Goal: Communication & Community: Answer question/provide support

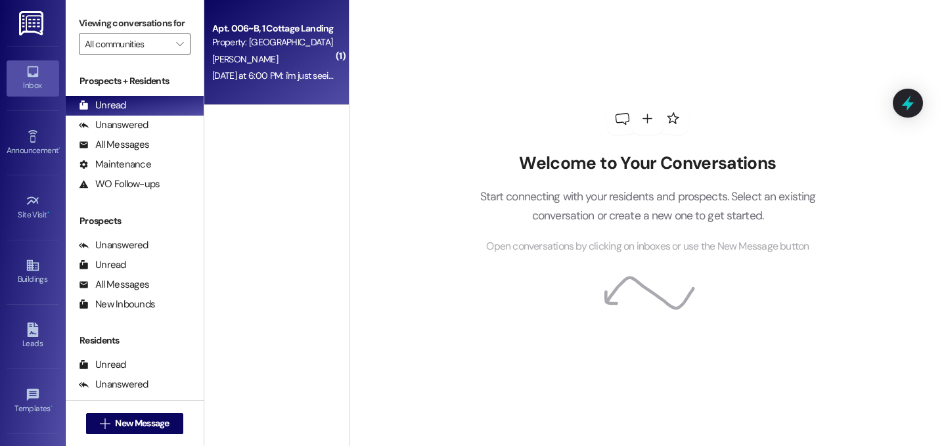
scroll to position [20, 0]
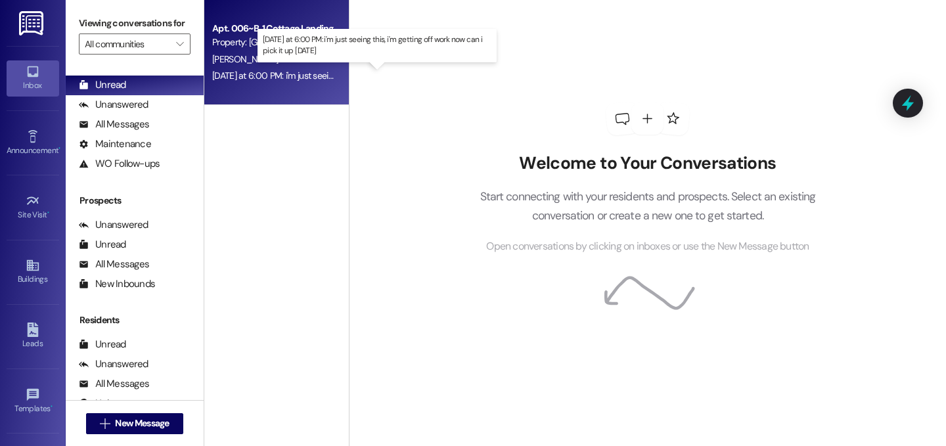
click at [298, 74] on div "Yesterday at 6:00 PM: i'm just seeing this, i'm getting off work now can i pick…" at bounding box center [371, 76] width 319 height 12
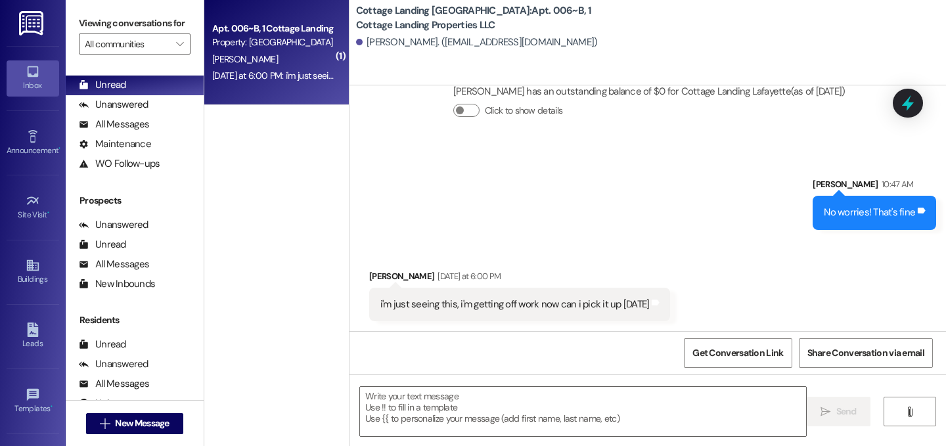
scroll to position [586, 0]
click at [639, 415] on textarea at bounding box center [583, 411] width 446 height 49
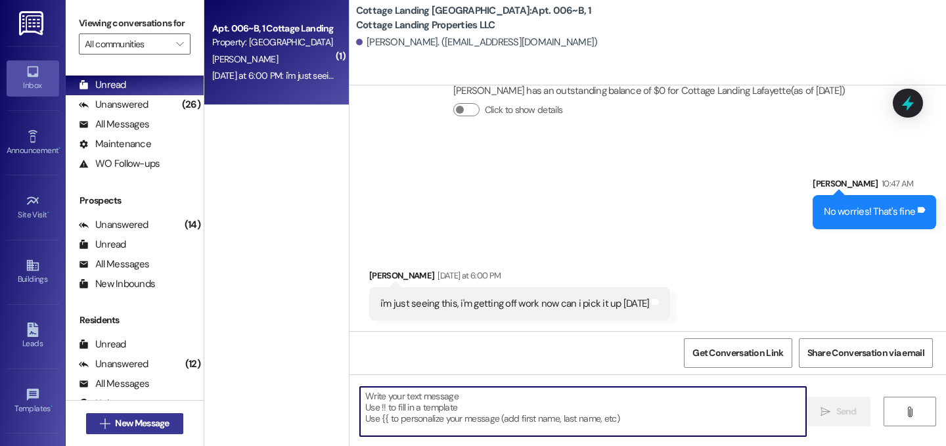
click at [144, 432] on button " New Message" at bounding box center [134, 423] width 97 height 21
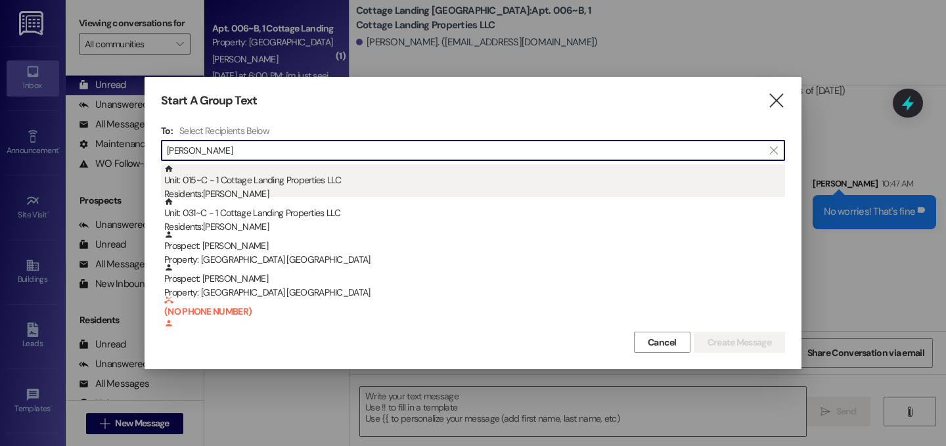
type input "hudson"
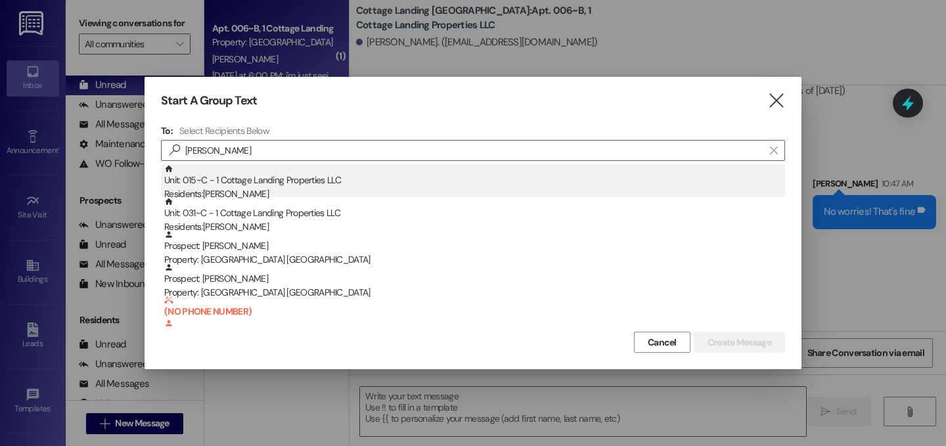
click at [322, 187] on div "Unit: 015~C - 1 Cottage Landing Properties LLC Residents: Rebekah Hudson" at bounding box center [474, 182] width 621 height 37
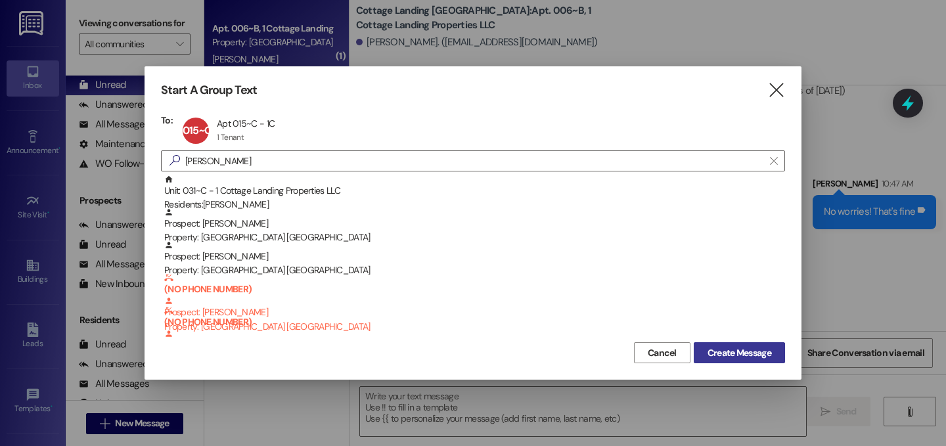
click at [739, 357] on span "Create Message" at bounding box center [739, 353] width 64 height 14
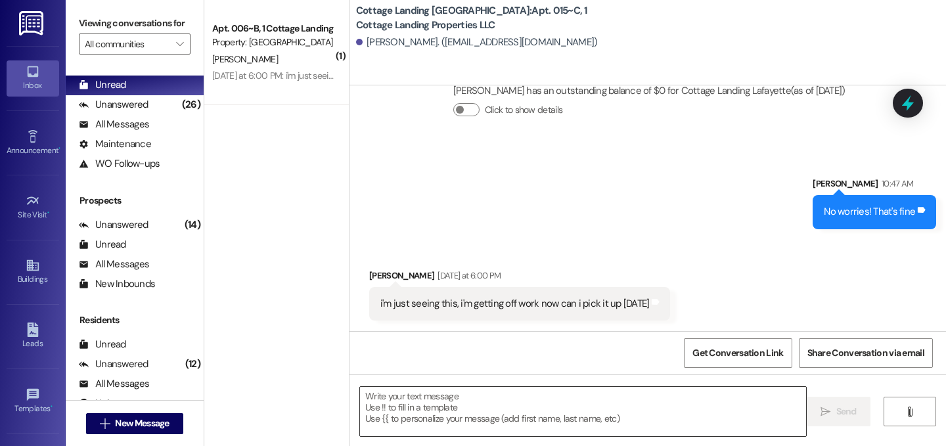
scroll to position [0, 0]
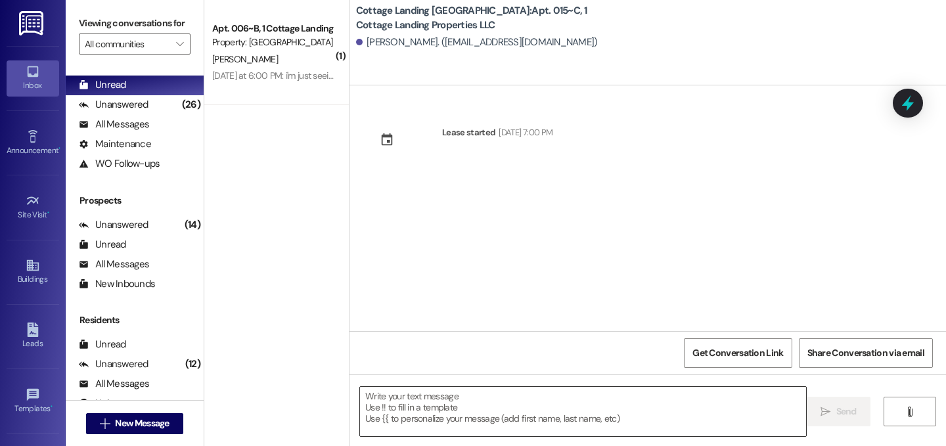
click at [409, 402] on textarea at bounding box center [583, 411] width 446 height 49
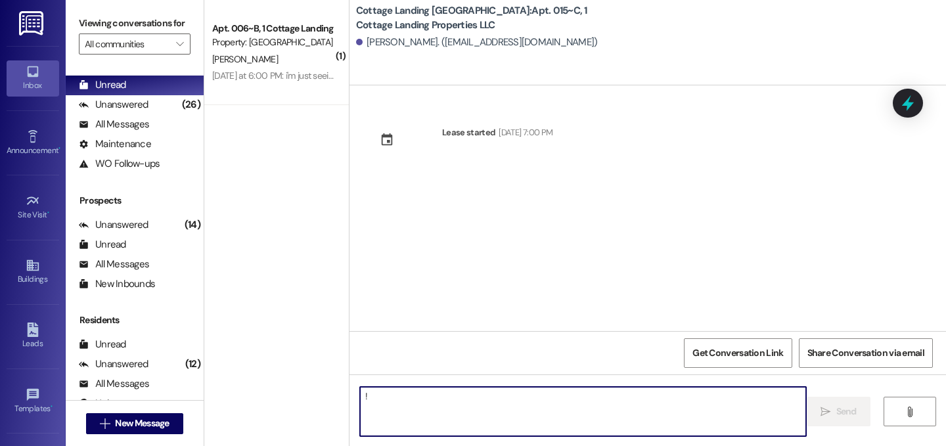
type textarea "!!"
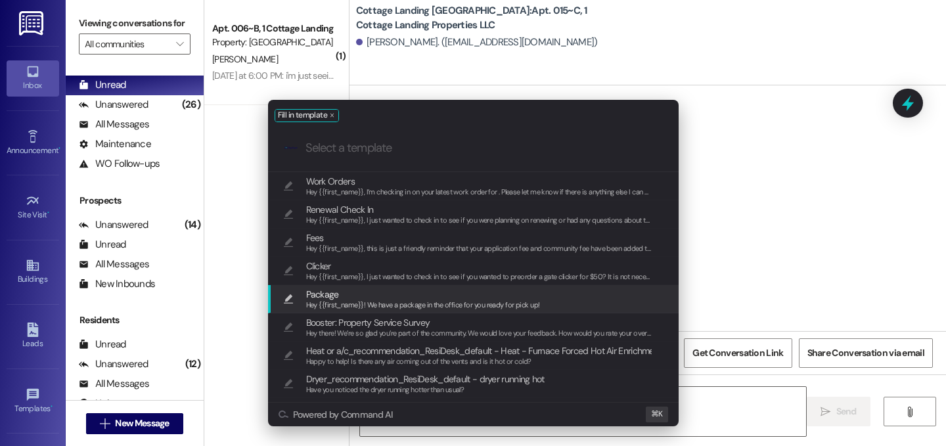
click at [338, 300] on span "Hey {{first_name}}! We have a package in the office for you ready for pick up!" at bounding box center [423, 304] width 234 height 9
type textarea "Hey {{first_name}}! We have a package in the office for you ready for pick up!"
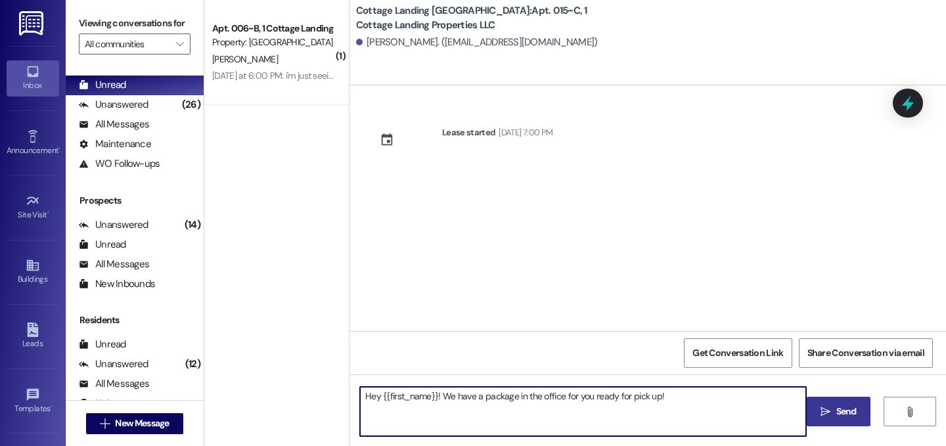
click at [836, 409] on span "Send" at bounding box center [846, 412] width 20 height 14
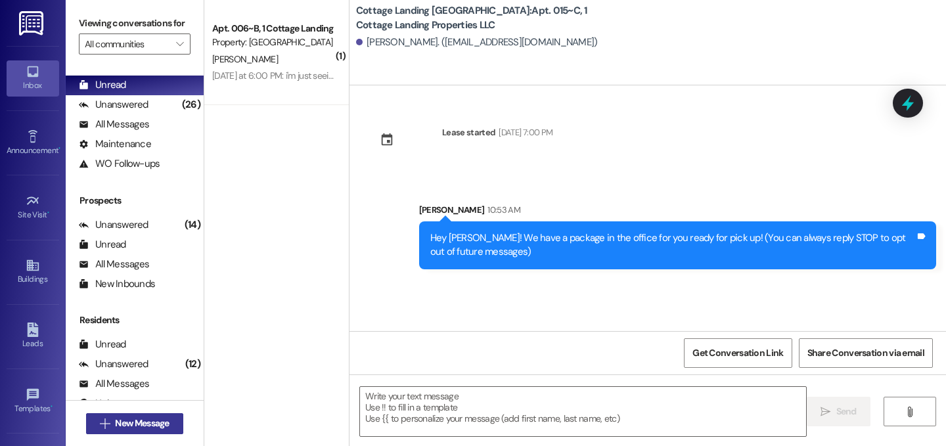
click at [137, 422] on span "New Message" at bounding box center [142, 423] width 54 height 14
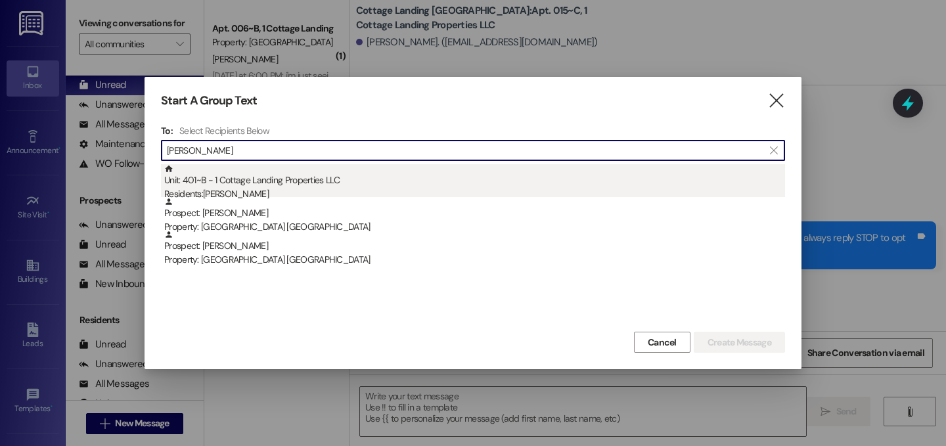
type input "lofland"
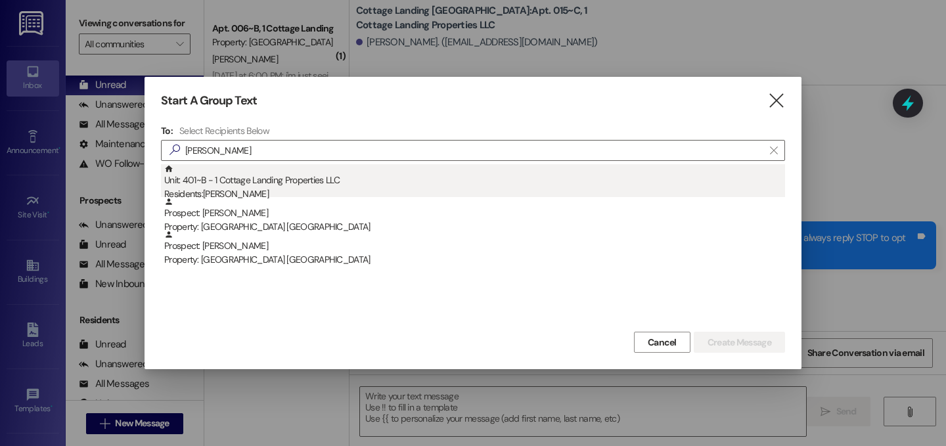
click at [221, 194] on div "Residents: Claire Lofland" at bounding box center [474, 194] width 621 height 14
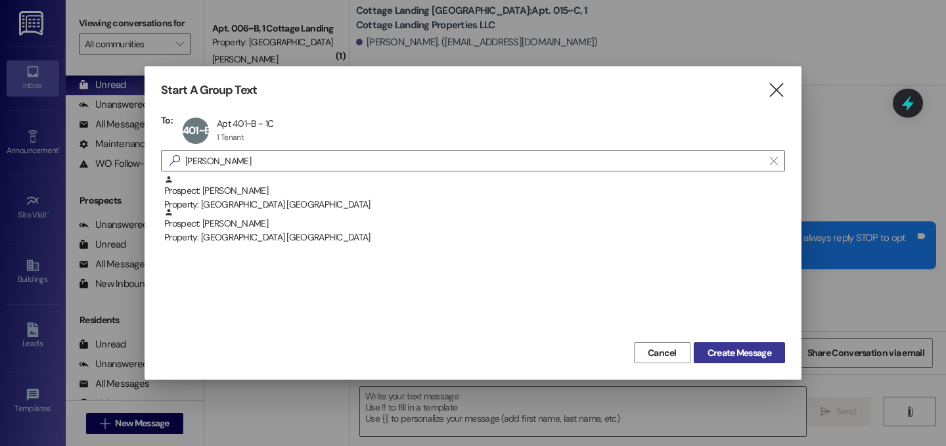
click at [768, 351] on span "Create Message" at bounding box center [739, 353] width 64 height 14
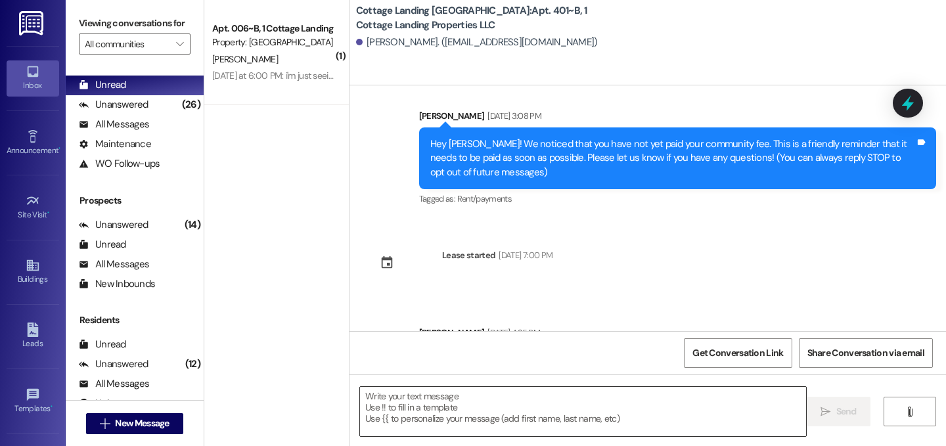
click at [563, 411] on textarea at bounding box center [583, 411] width 446 height 49
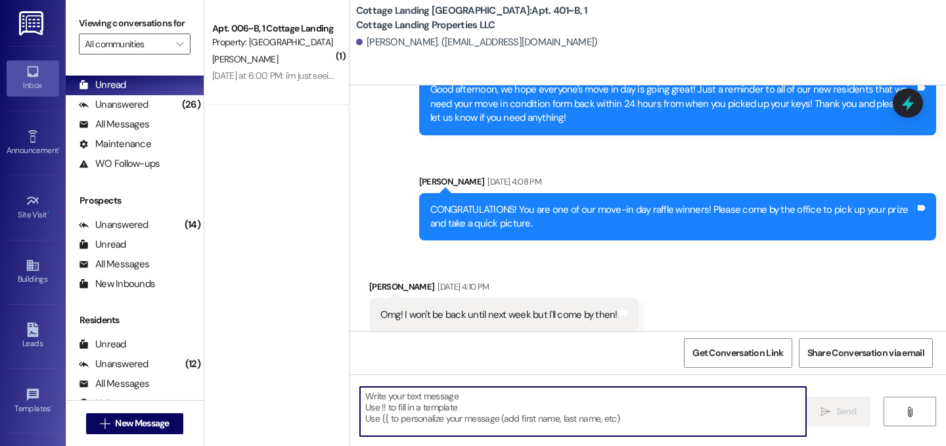
scroll to position [298, 0]
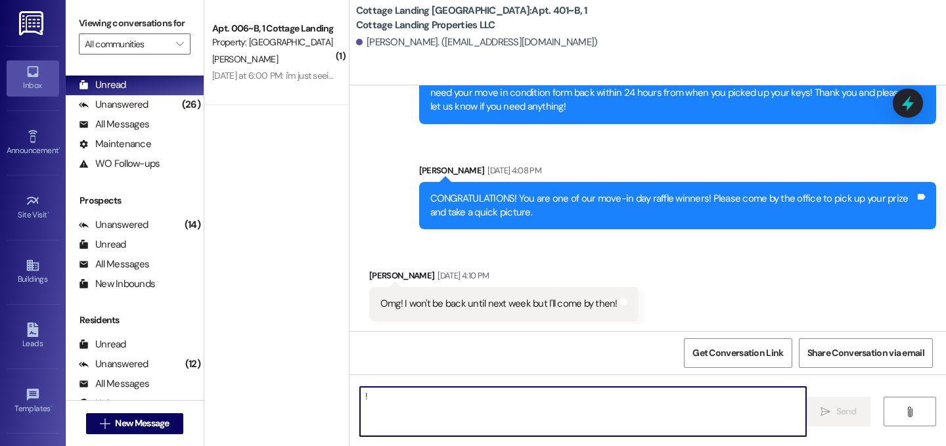
type textarea "!!"
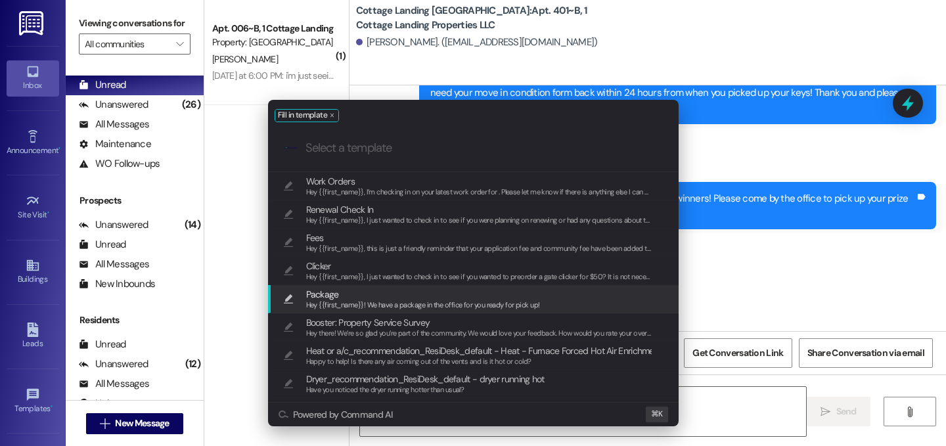
click at [361, 289] on span "Package" at bounding box center [423, 294] width 234 height 14
type textarea "Hey {{first_name}}! We have a package in the office for you ready for pick up!"
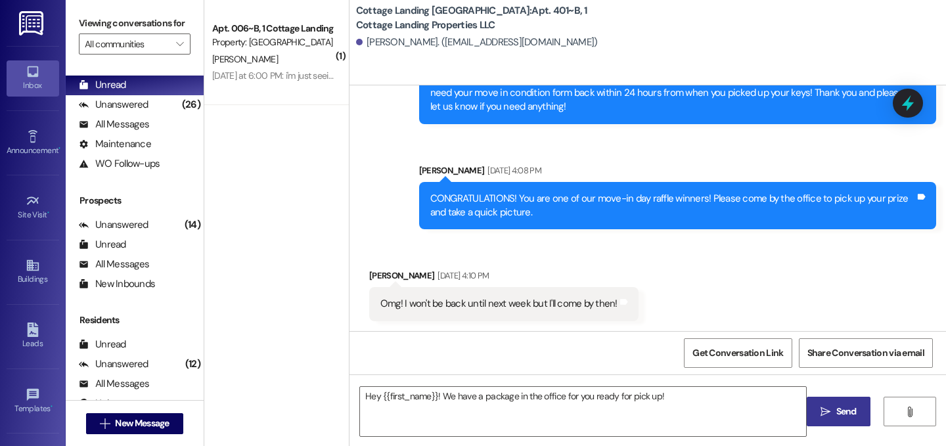
click at [825, 411] on icon "" at bounding box center [825, 412] width 10 height 11
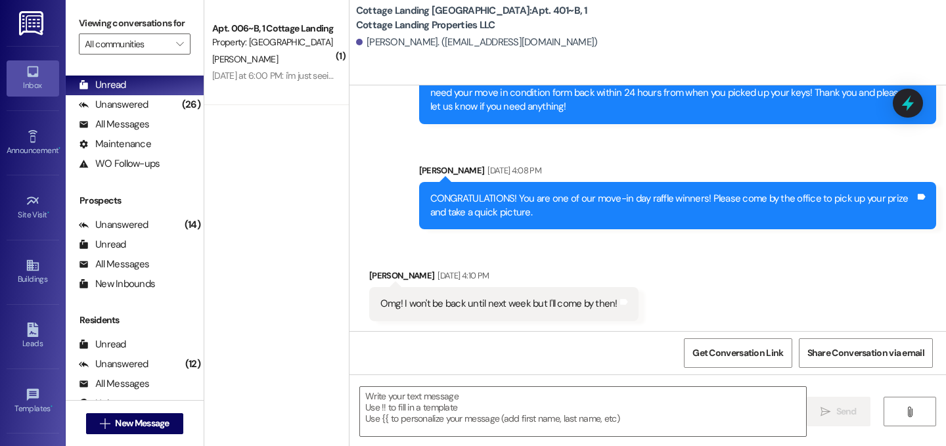
scroll to position [602, 0]
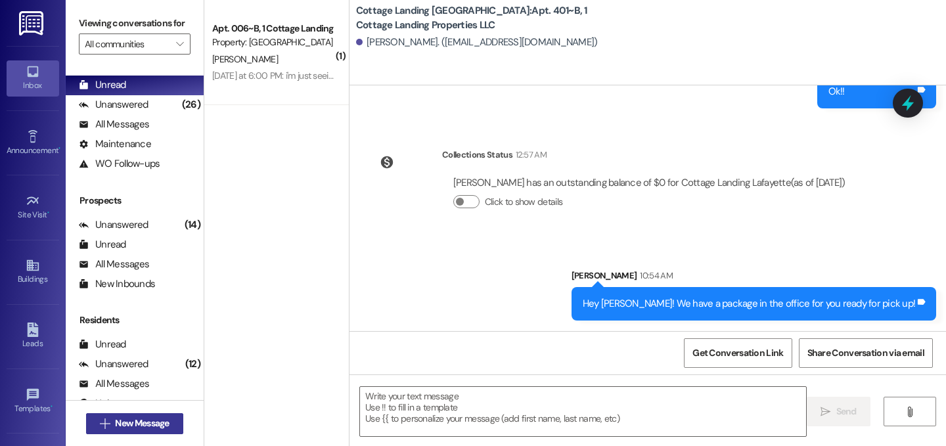
click at [141, 420] on span "New Message" at bounding box center [142, 423] width 54 height 14
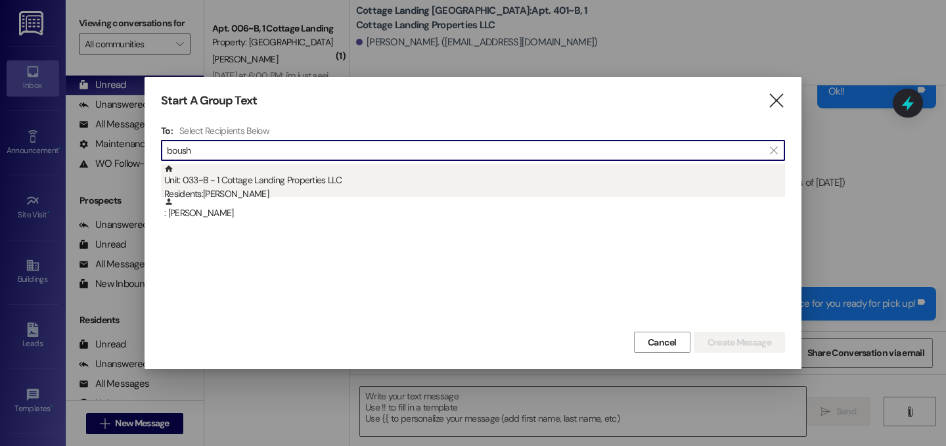
type input "boush"
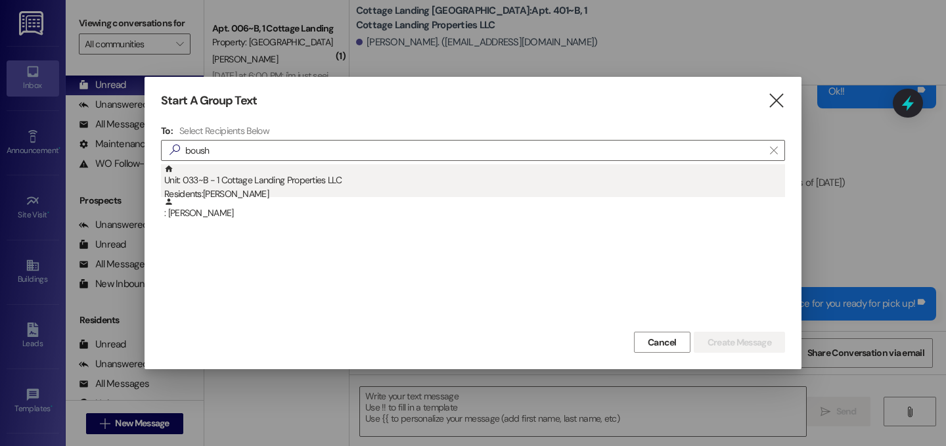
click at [279, 189] on div "Residents: Eleanor Boushie" at bounding box center [474, 194] width 621 height 14
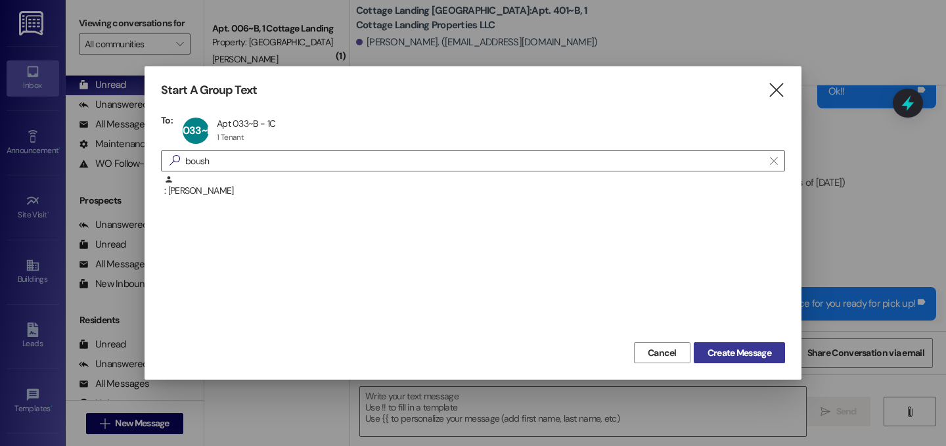
click at [767, 354] on span "Create Message" at bounding box center [739, 353] width 64 height 14
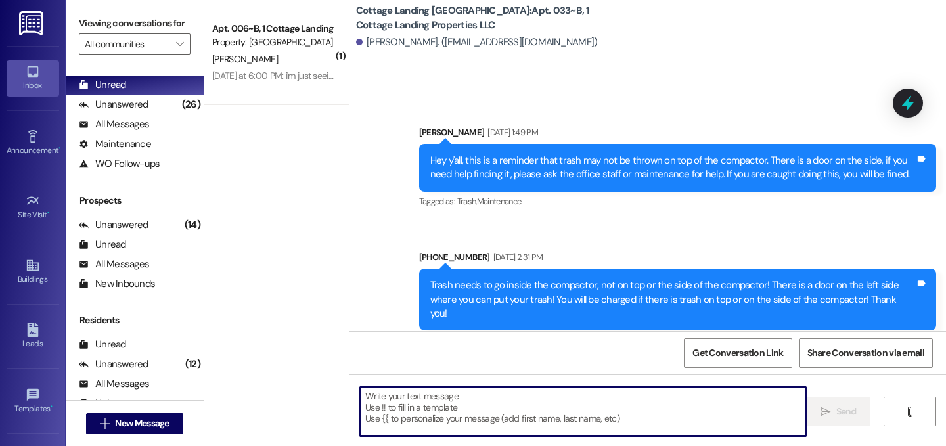
scroll to position [64461, 0]
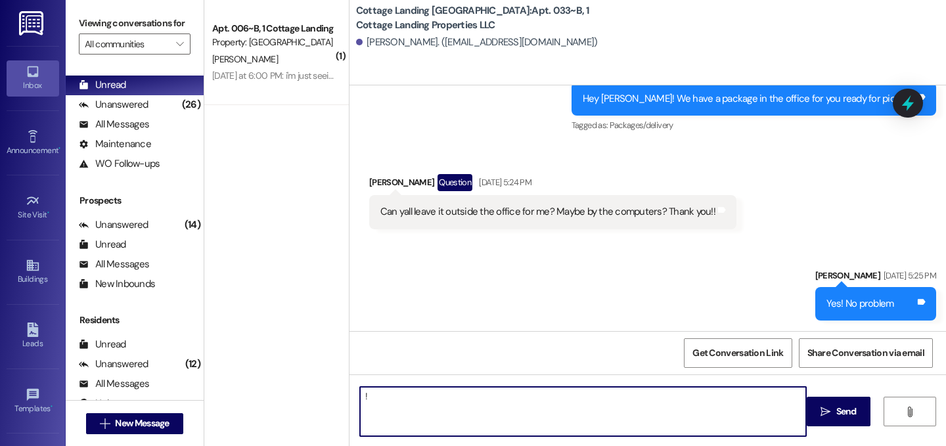
type textarea "!!"
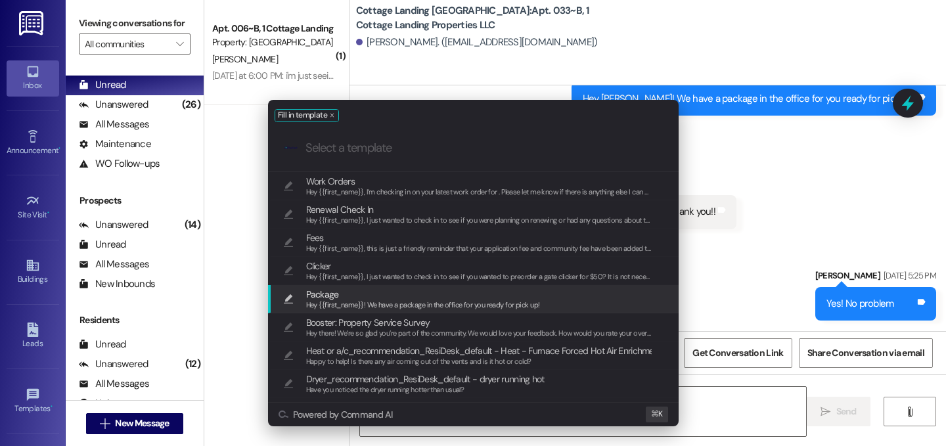
click at [370, 302] on span "Hey {{first_name}}! We have a package in the office for you ready for pick up!" at bounding box center [423, 304] width 234 height 9
type textarea "Hey {{first_name}}! We have a package in the office for you ready for pick up!"
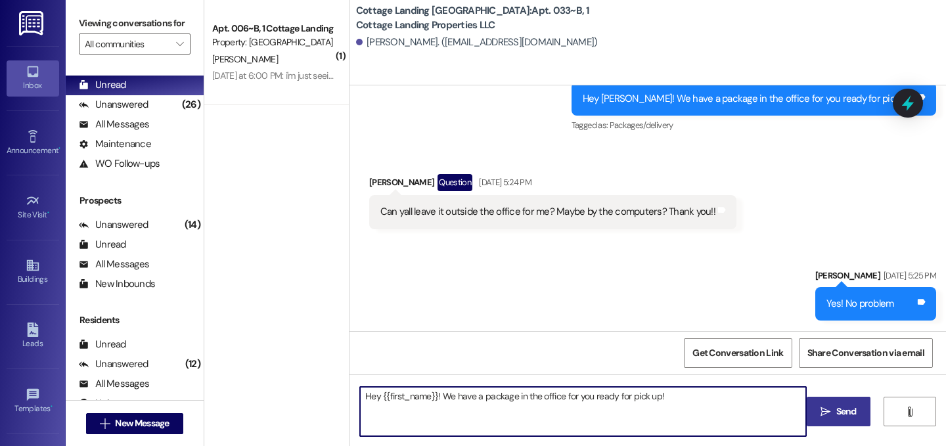
click at [846, 405] on span "Send" at bounding box center [846, 412] width 20 height 14
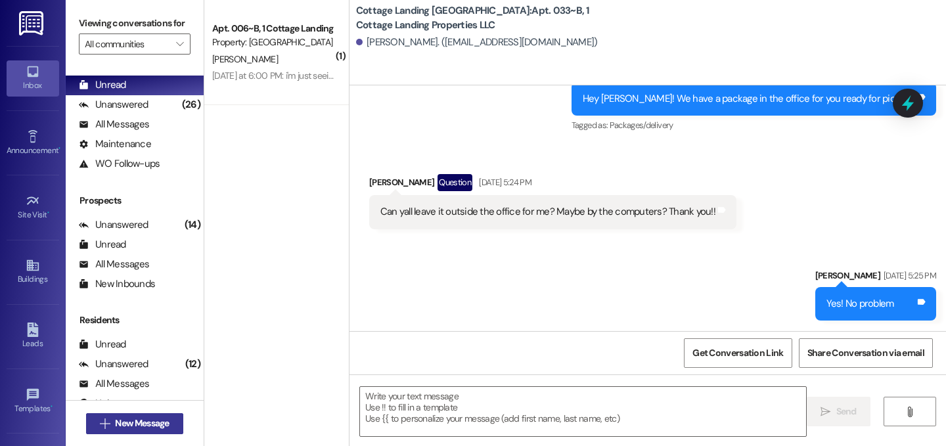
click at [145, 423] on span "New Message" at bounding box center [142, 423] width 54 height 14
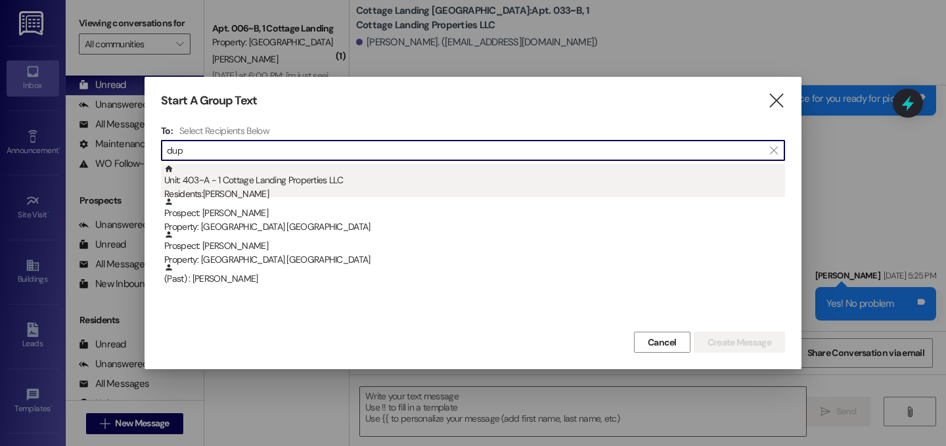
type input "dup"
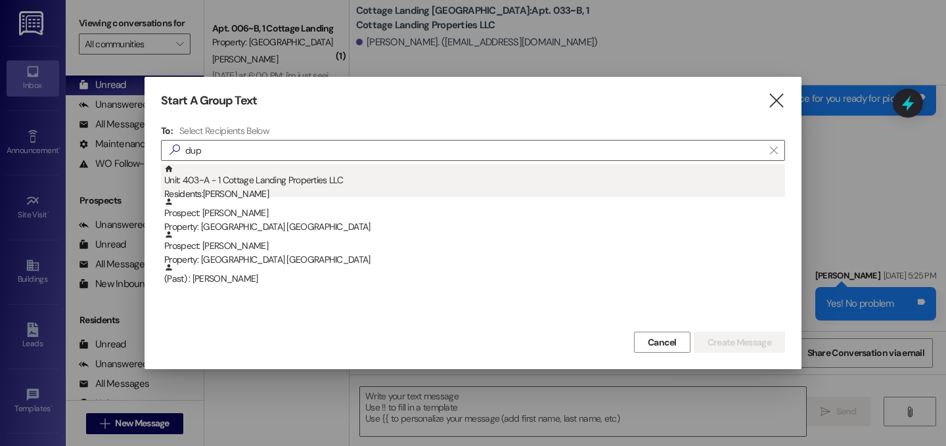
click at [202, 185] on div "Unit: 403~A - 1 Cottage Landing Properties LLC Residents: Cambre Dupuy" at bounding box center [474, 182] width 621 height 37
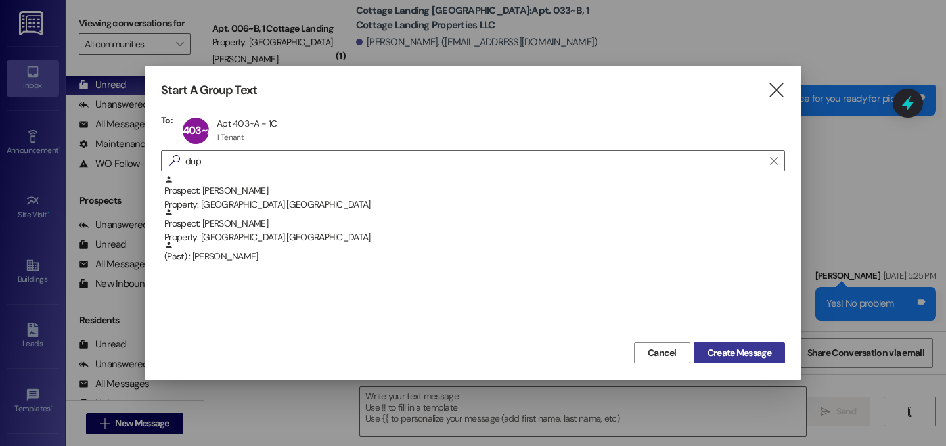
click at [735, 359] on button "Create Message" at bounding box center [739, 352] width 91 height 21
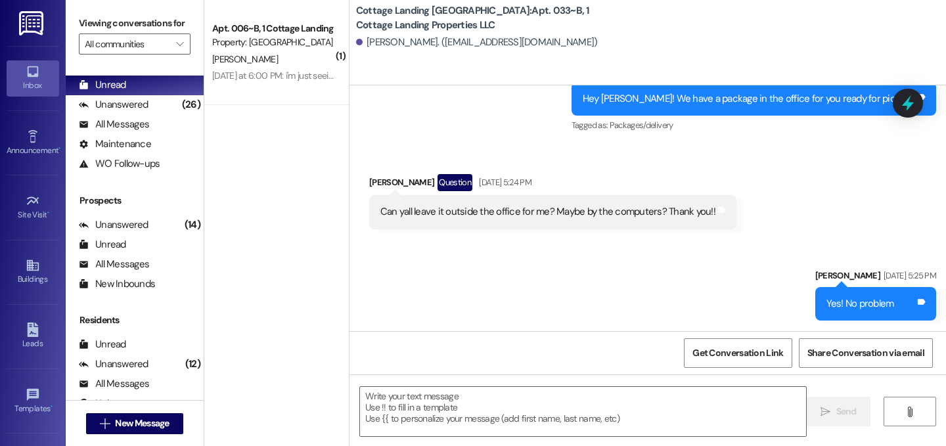
click at [590, 412] on textarea at bounding box center [583, 411] width 446 height 49
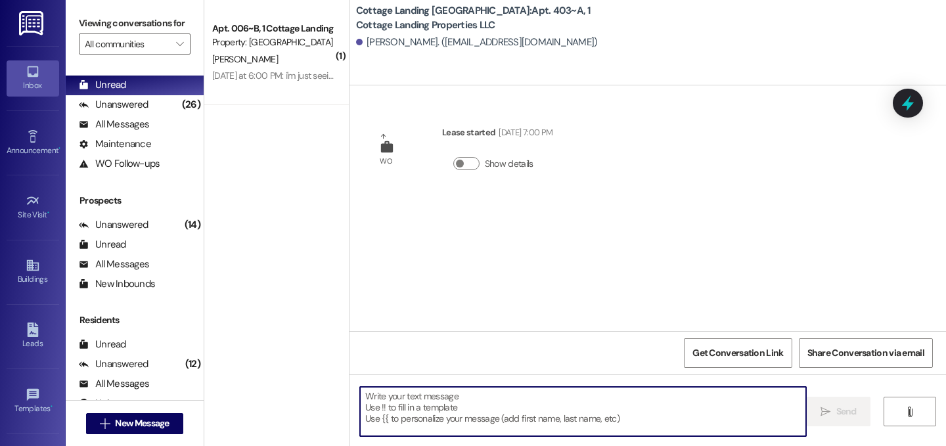
scroll to position [0, 0]
type textarea "!!"
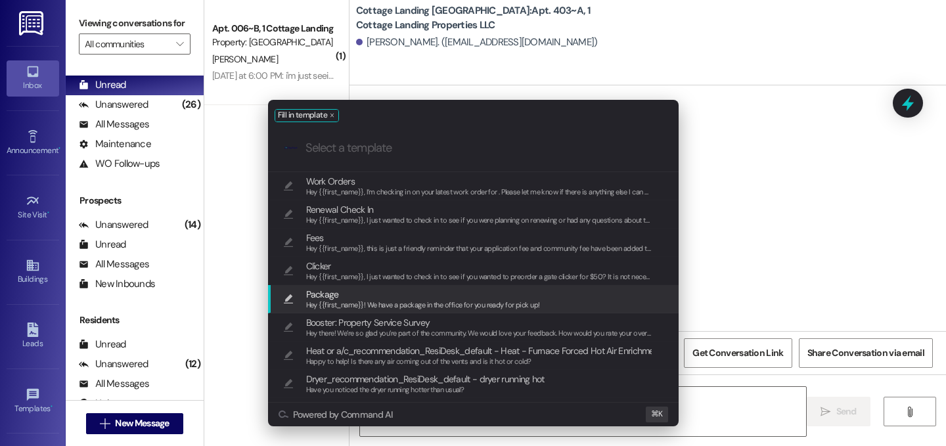
click at [407, 302] on span "Hey {{first_name}}! We have a package in the office for you ready for pick up!" at bounding box center [423, 304] width 234 height 9
type textarea "Hey {{first_name}}! We have a package in the office for you ready for pick up!"
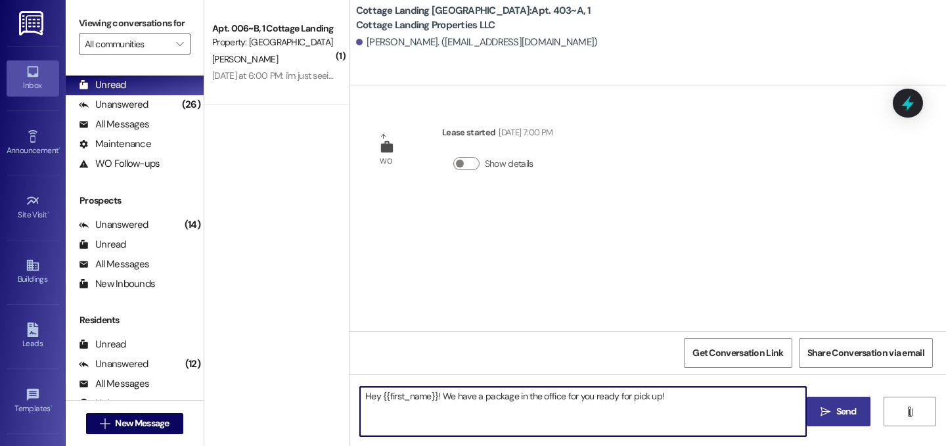
click at [836, 412] on span "Send" at bounding box center [846, 412] width 20 height 14
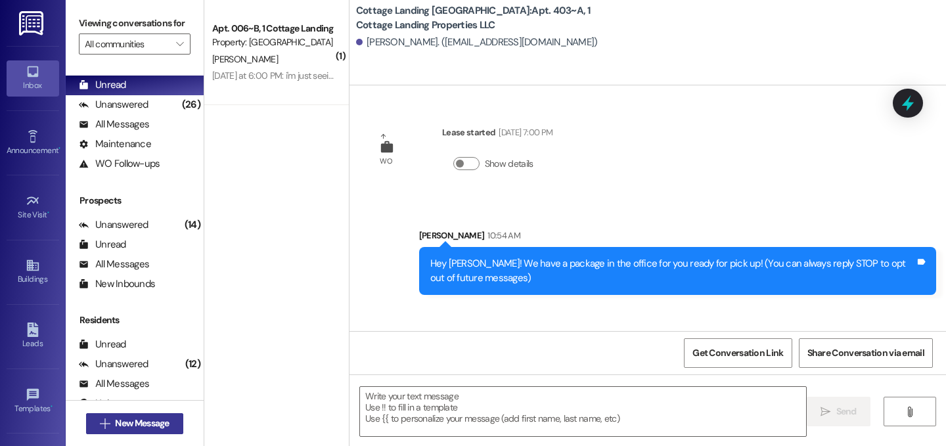
click at [173, 418] on button " New Message" at bounding box center [134, 423] width 97 height 21
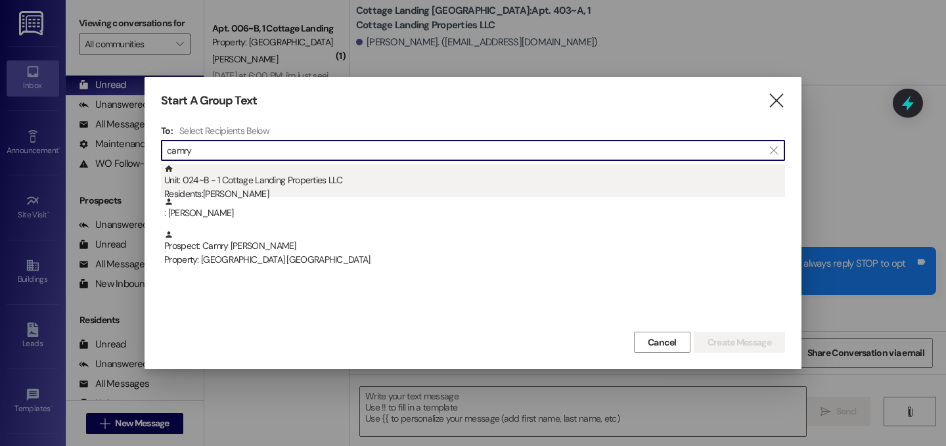
type input "camry"
click at [424, 186] on div "Unit: 024~B - 1 Cottage Landing Properties LLC Residents: Camryn Detillier" at bounding box center [474, 182] width 621 height 37
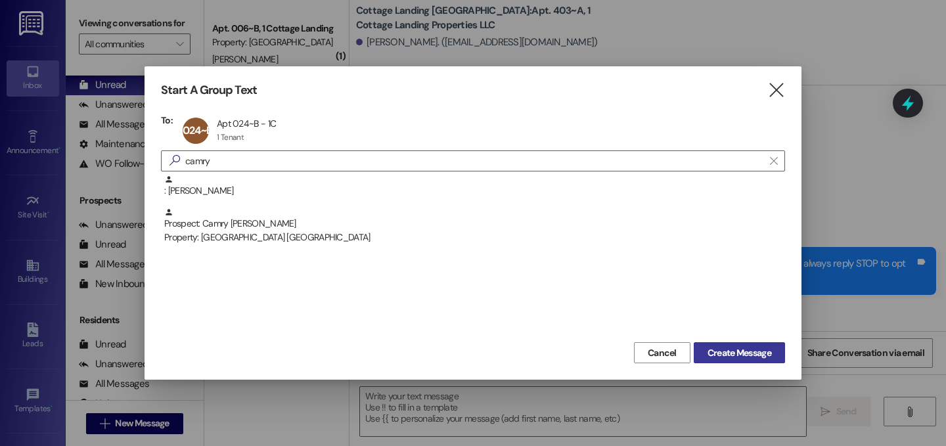
click at [735, 357] on span "Create Message" at bounding box center [739, 353] width 64 height 14
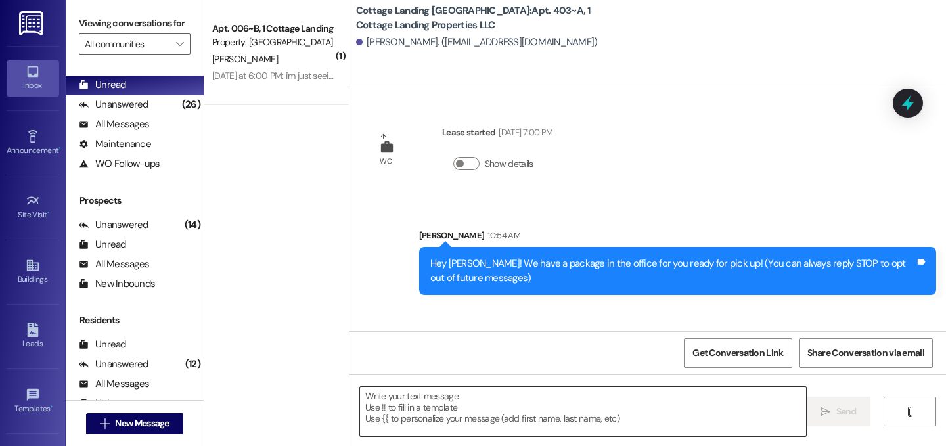
click at [447, 420] on textarea at bounding box center [583, 411] width 446 height 49
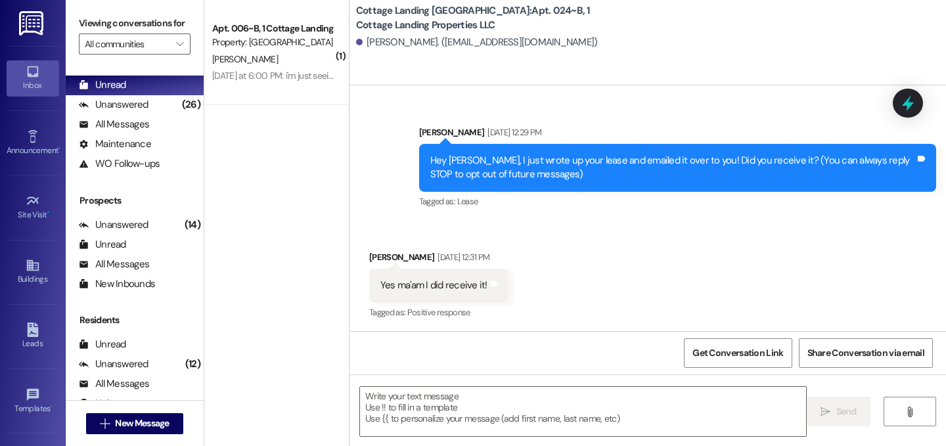
scroll to position [19532, 0]
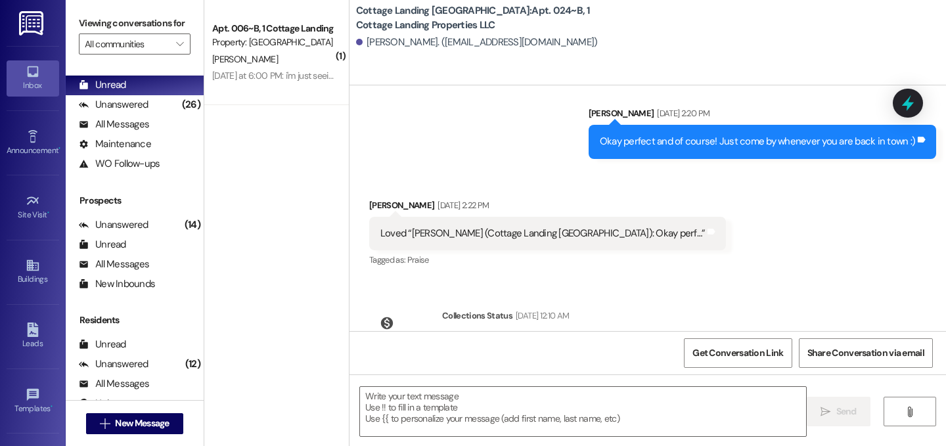
click at [447, 420] on textarea at bounding box center [583, 411] width 446 height 49
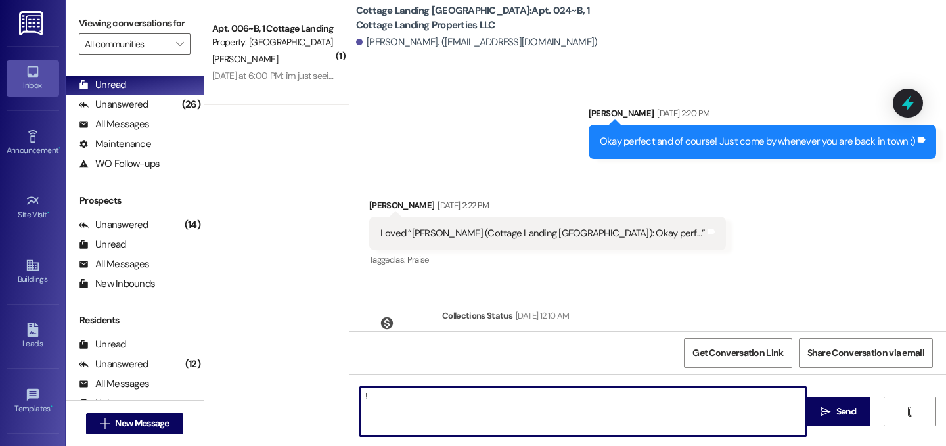
type textarea "!!"
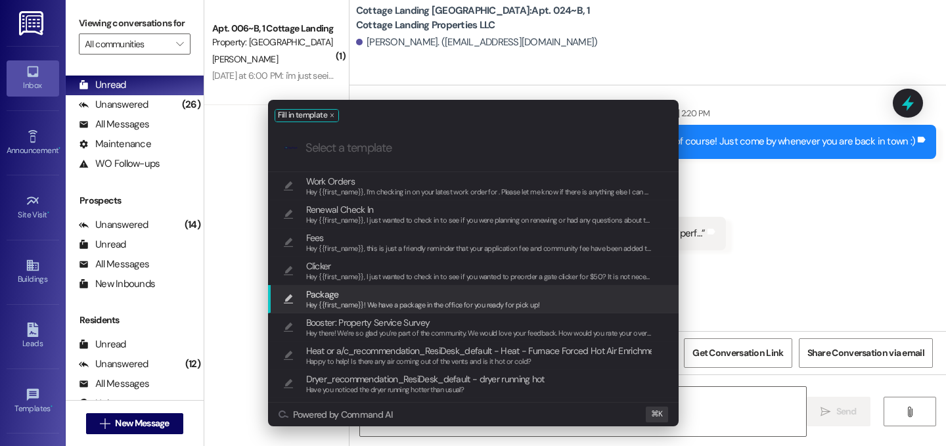
click at [335, 294] on span "Package" at bounding box center [322, 294] width 33 height 14
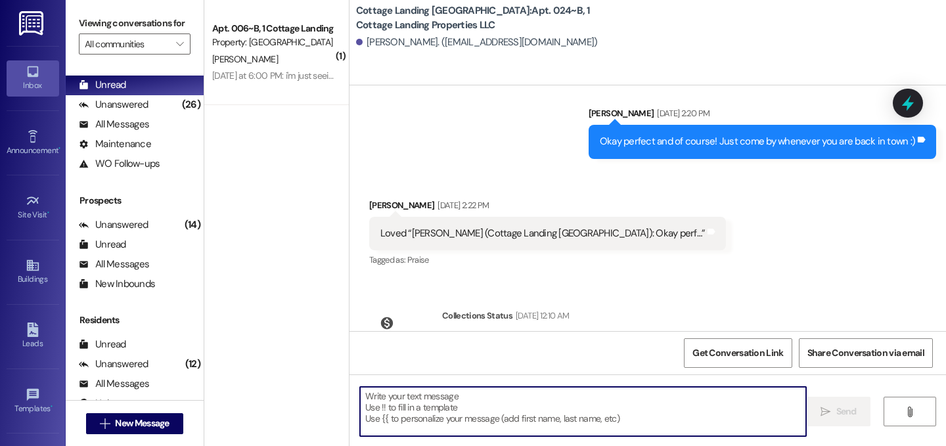
type textarea "Hey {{first_name}}! We have a package in the office for you ready for pick up!"
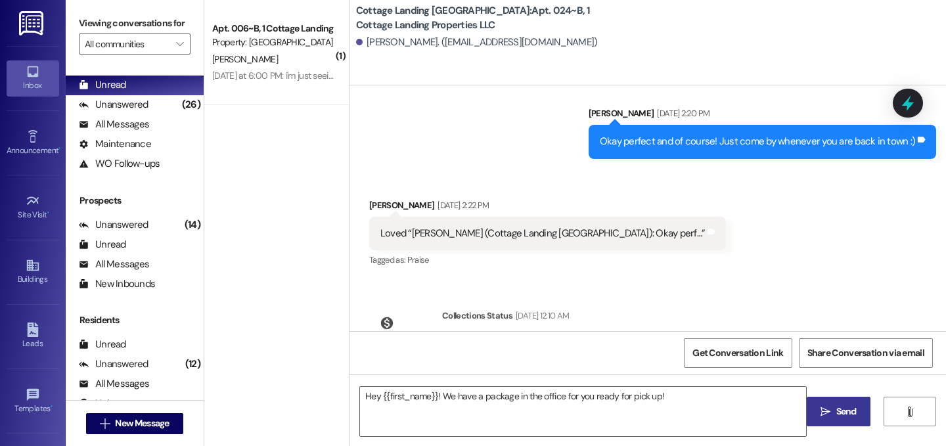
click at [836, 412] on span "Send" at bounding box center [846, 412] width 20 height 14
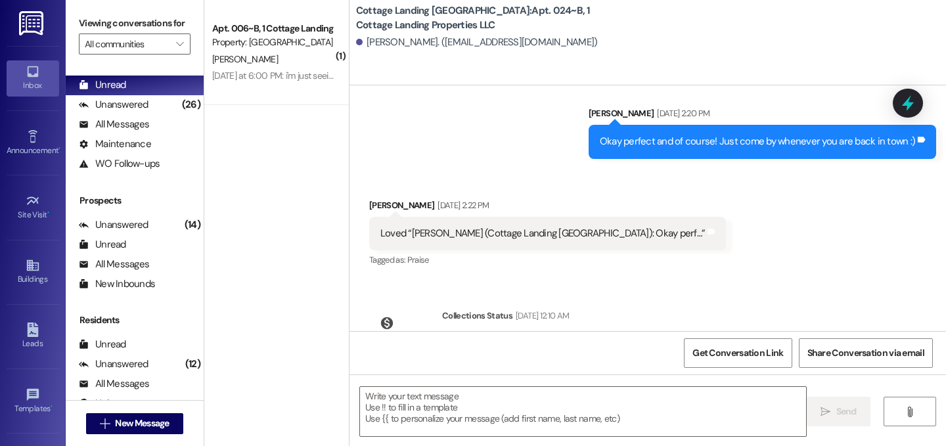
scroll to position [19411, 0]
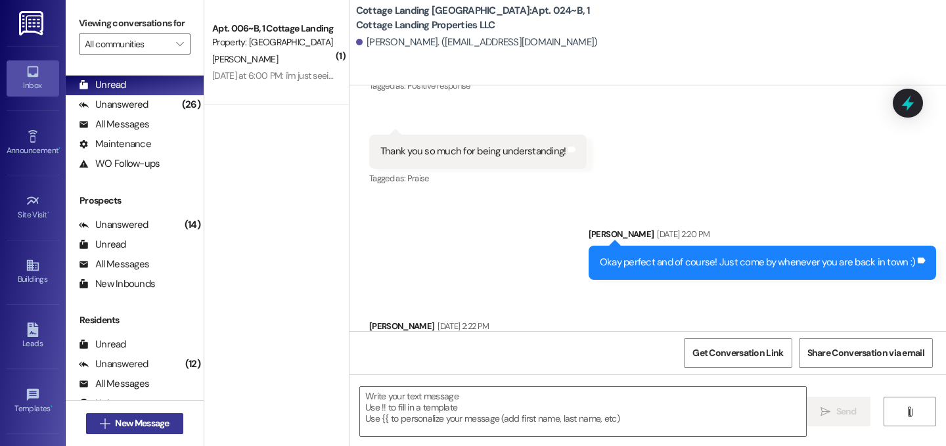
click at [146, 425] on span "New Message" at bounding box center [142, 423] width 54 height 14
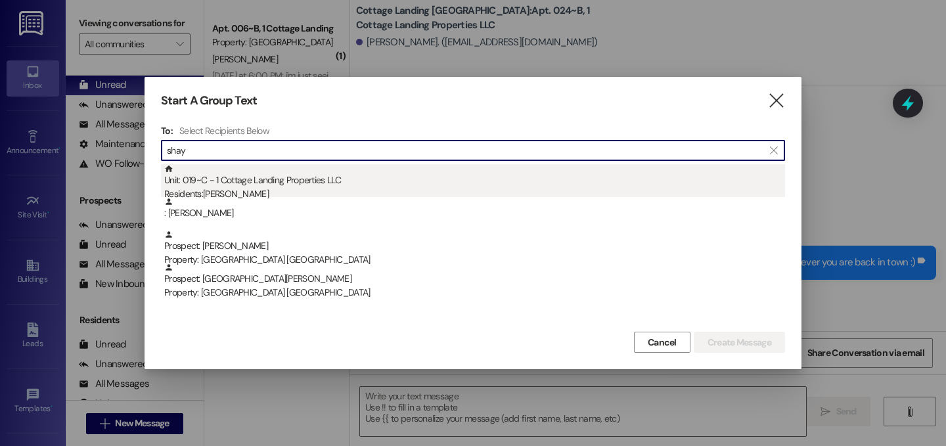
type input "shay"
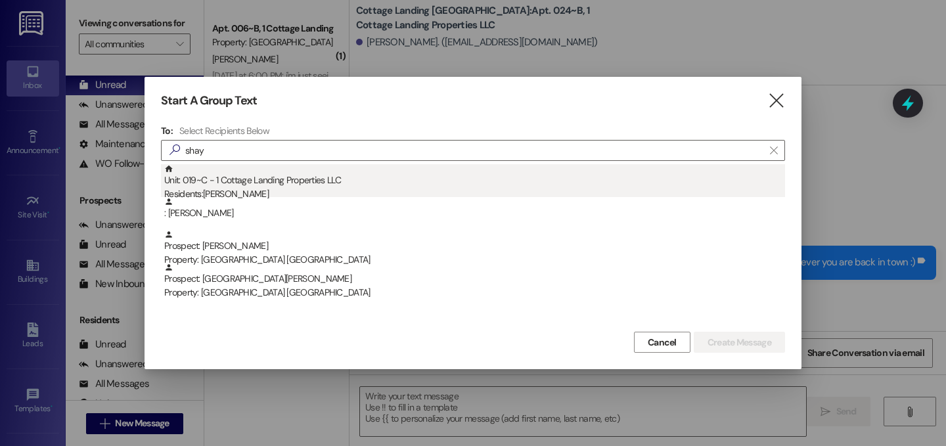
click at [252, 181] on div "Unit: 019~C - 1 Cottage Landing Properties LLC Residents: Shaylee Doucet" at bounding box center [474, 182] width 621 height 37
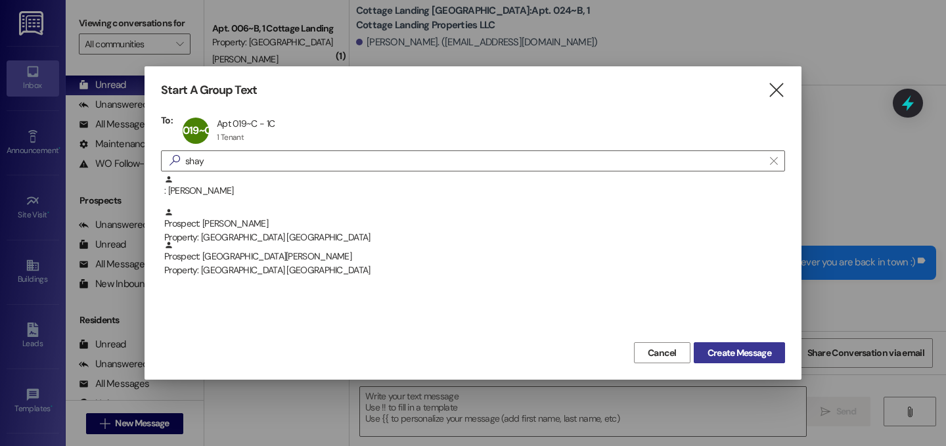
click at [736, 342] on button "Create Message" at bounding box center [739, 352] width 91 height 21
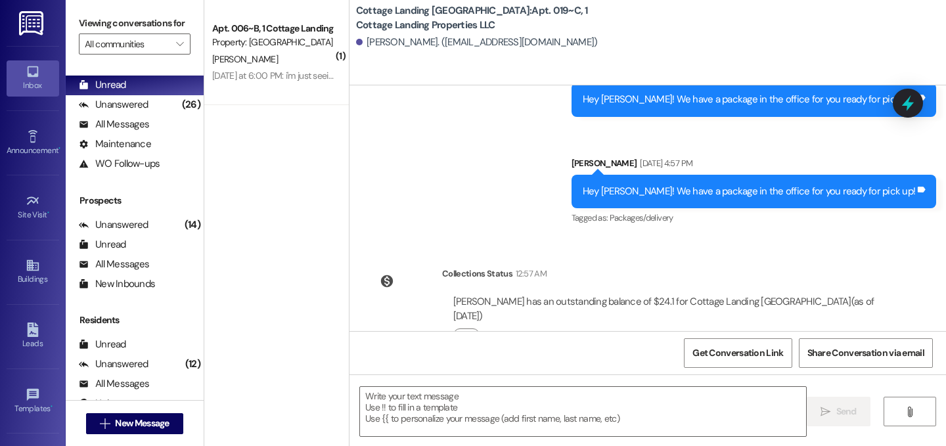
scroll to position [16062, 0]
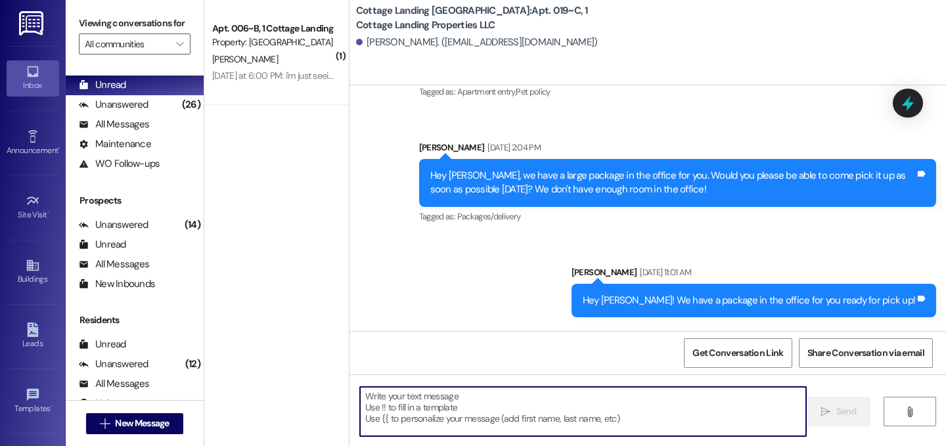
click at [489, 394] on textarea at bounding box center [583, 411] width 446 height 49
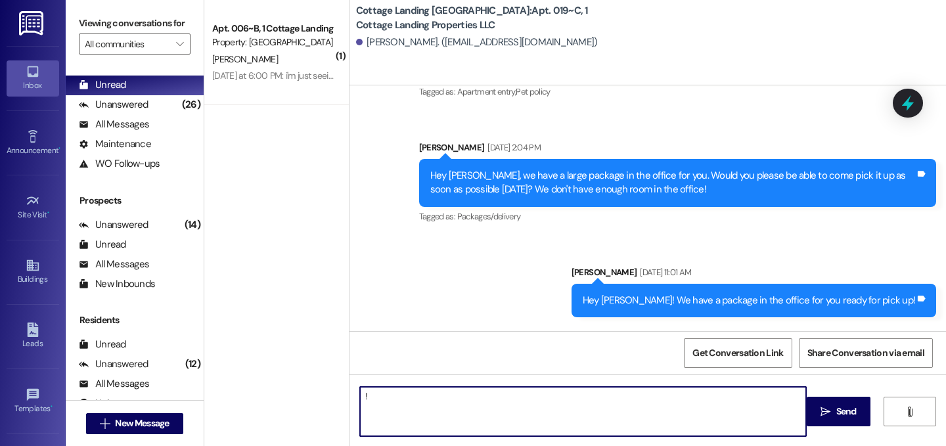
type textarea "!!"
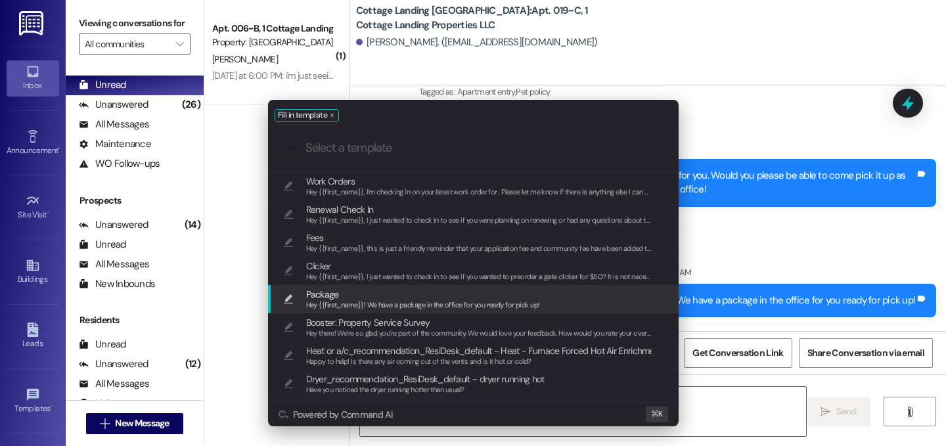
click at [453, 289] on span "Package" at bounding box center [423, 294] width 234 height 14
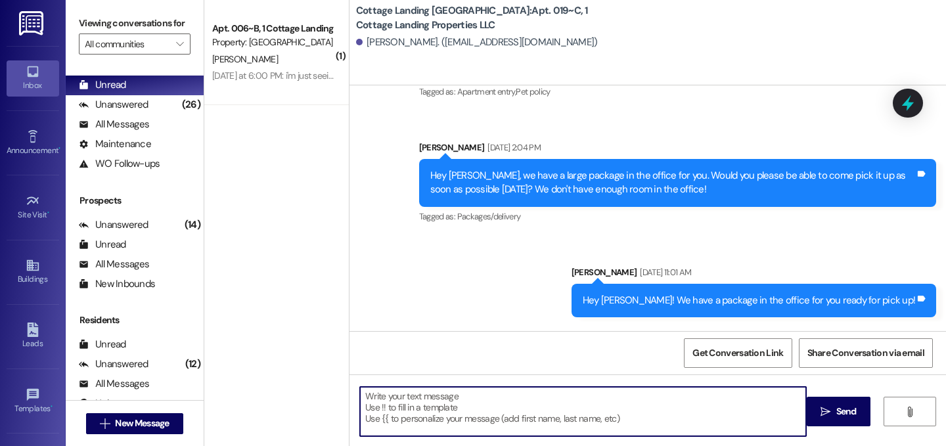
type textarea "Hey {{first_name}}! We have a package in the office for you ready for pick up!"
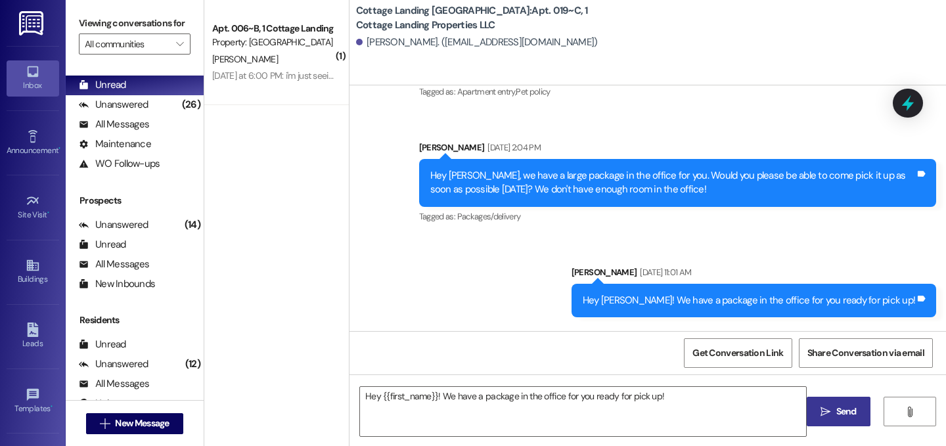
click at [857, 412] on span "Send" at bounding box center [847, 412] width 26 height 14
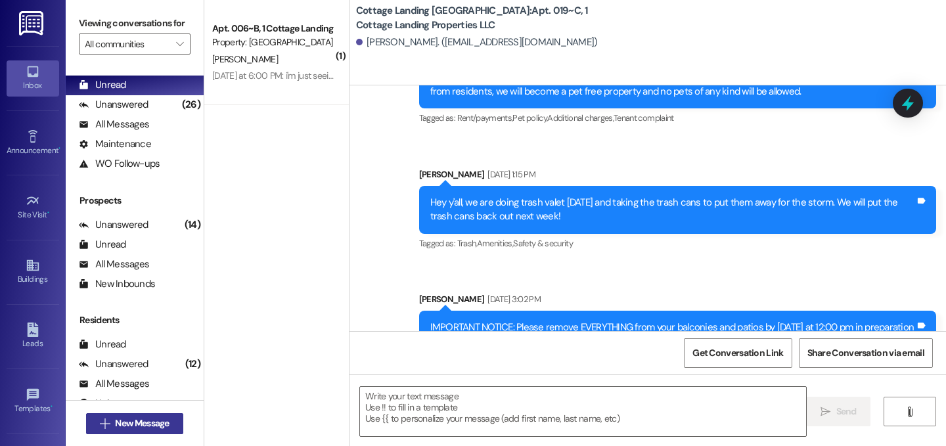
scroll to position [2264, 0]
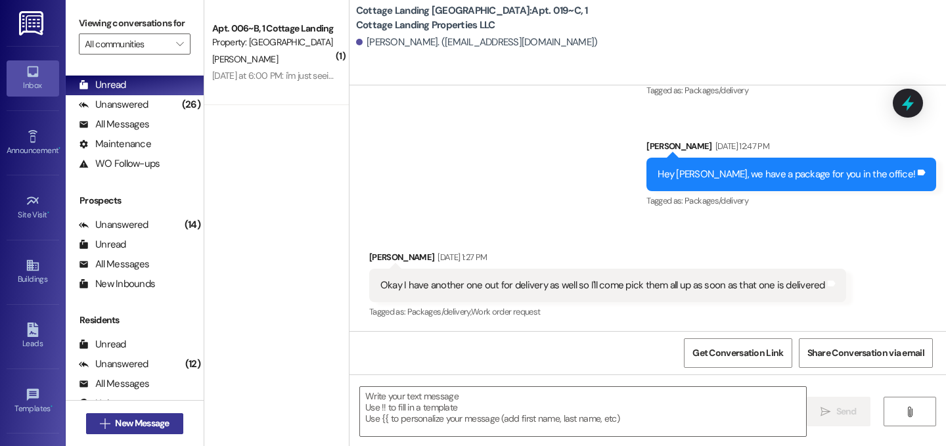
click at [159, 429] on span "New Message" at bounding box center [142, 423] width 54 height 14
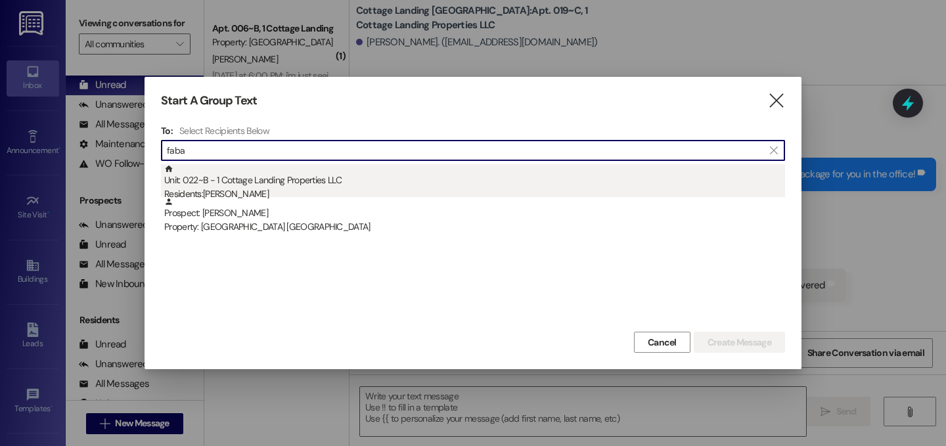
type input "faba"
click at [209, 191] on div "Residents: Jeffrey Fabacher Jr" at bounding box center [474, 194] width 621 height 14
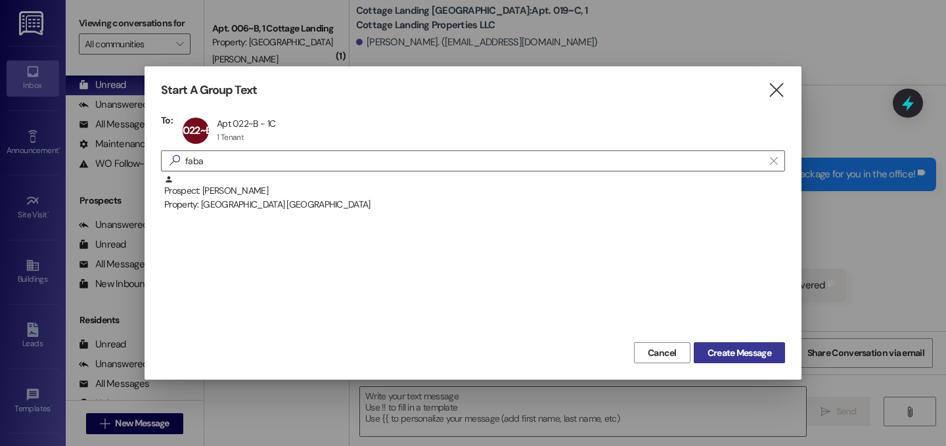
click at [753, 343] on button "Create Message" at bounding box center [739, 352] width 91 height 21
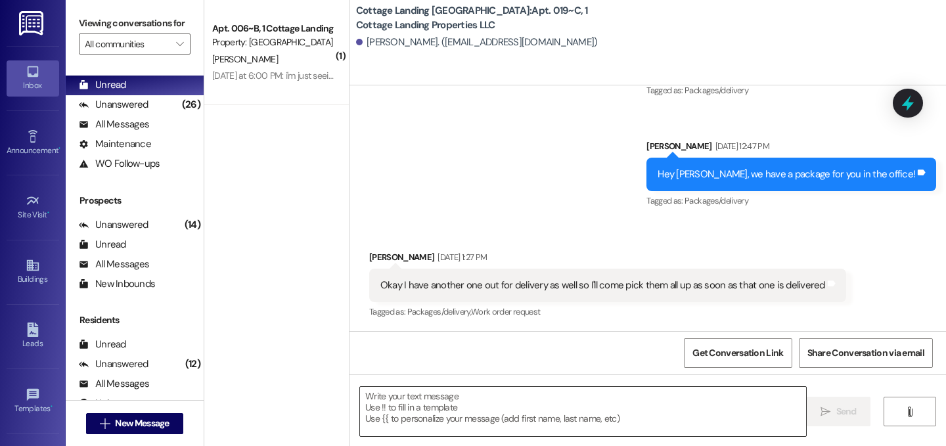
click at [614, 419] on textarea at bounding box center [583, 411] width 446 height 49
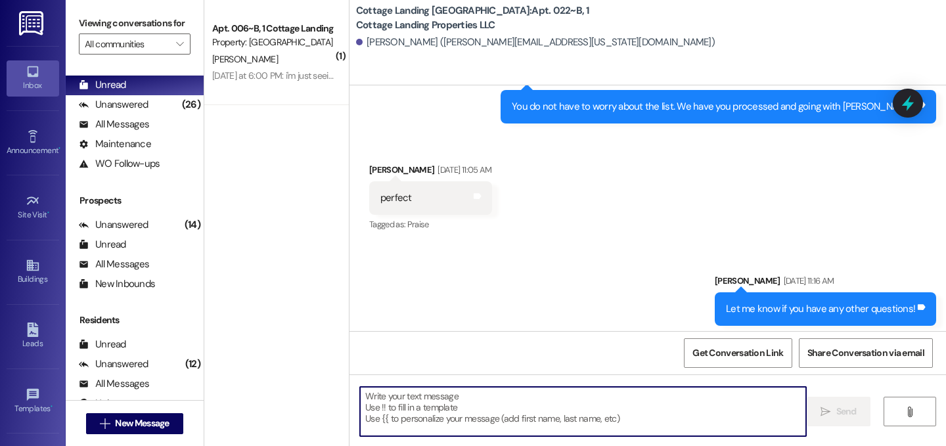
scroll to position [1291, 0]
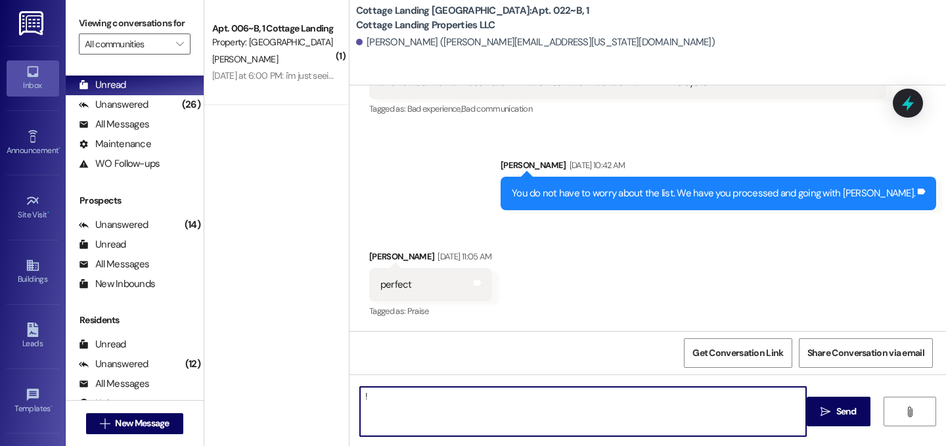
type textarea "!!"
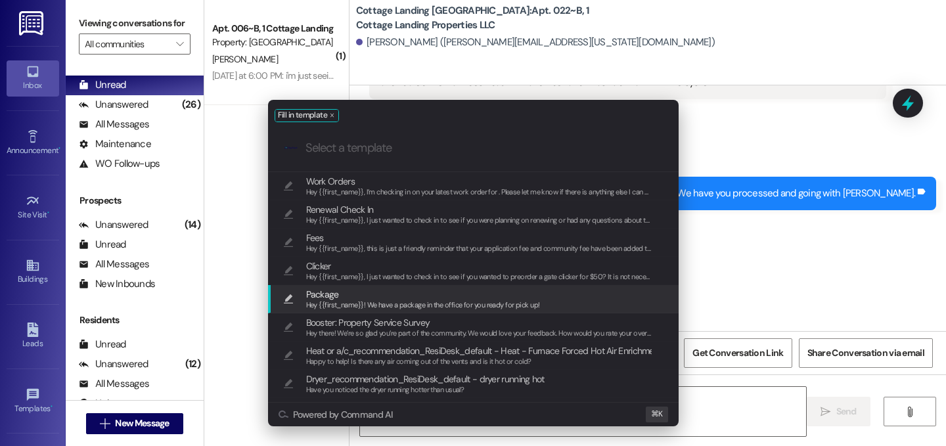
click at [396, 296] on span "Package" at bounding box center [423, 294] width 234 height 14
type textarea "Hey {{first_name}}! We have a package in the office for you ready for pick up!"
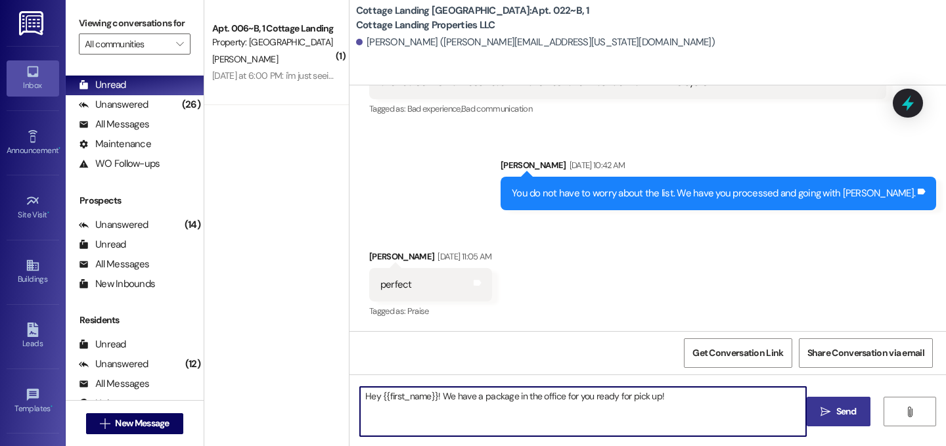
click at [837, 422] on button " Send" at bounding box center [839, 412] width 64 height 30
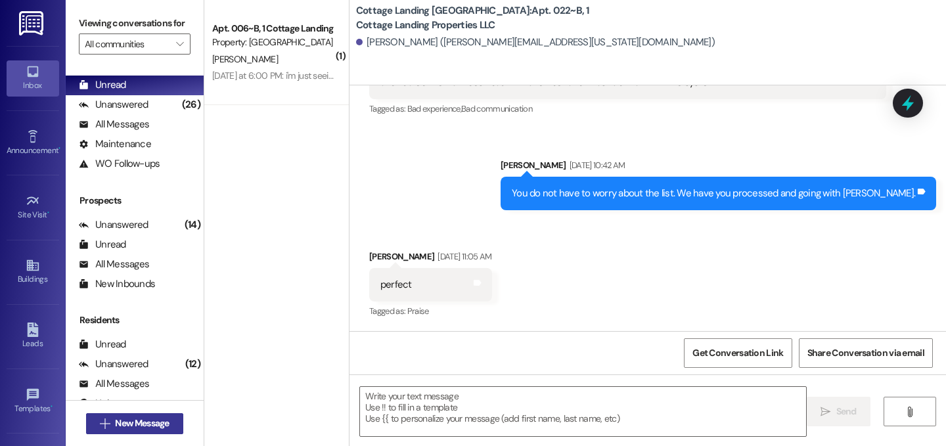
click at [166, 425] on span "New Message" at bounding box center [142, 423] width 54 height 14
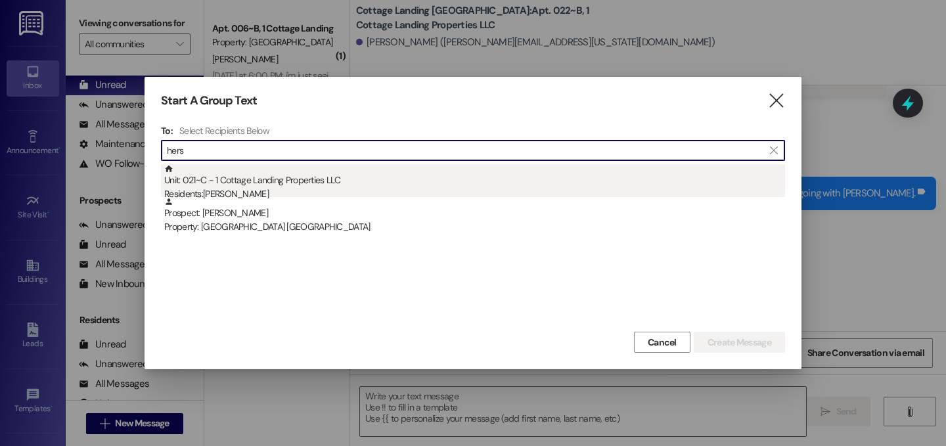
type input "hers"
click at [367, 196] on div "Residents: Addyson Herschlag" at bounding box center [474, 194] width 621 height 14
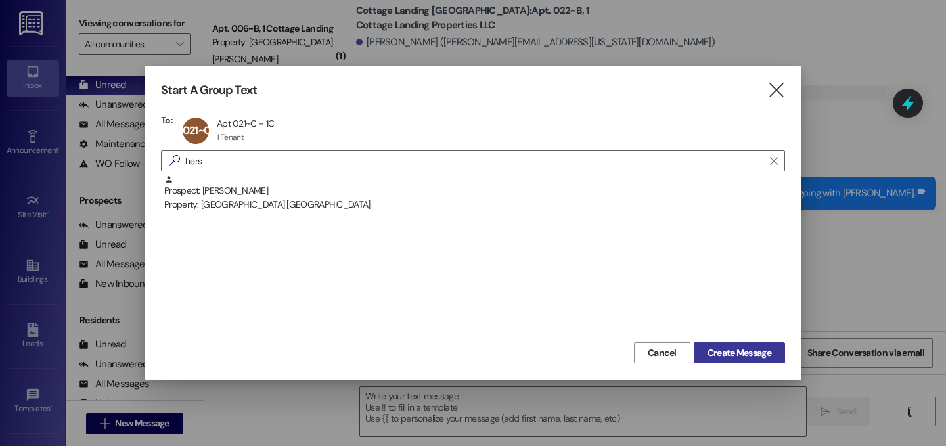
click at [707, 354] on span "Create Message" at bounding box center [739, 353] width 64 height 14
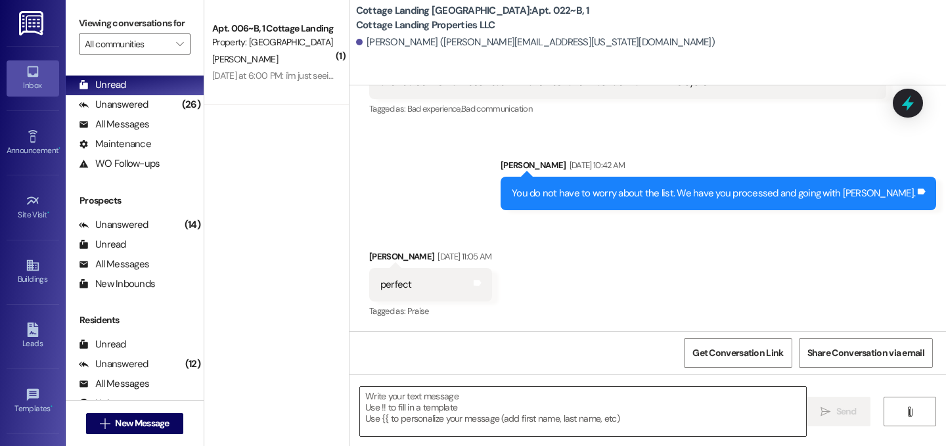
click at [621, 410] on textarea at bounding box center [583, 411] width 446 height 49
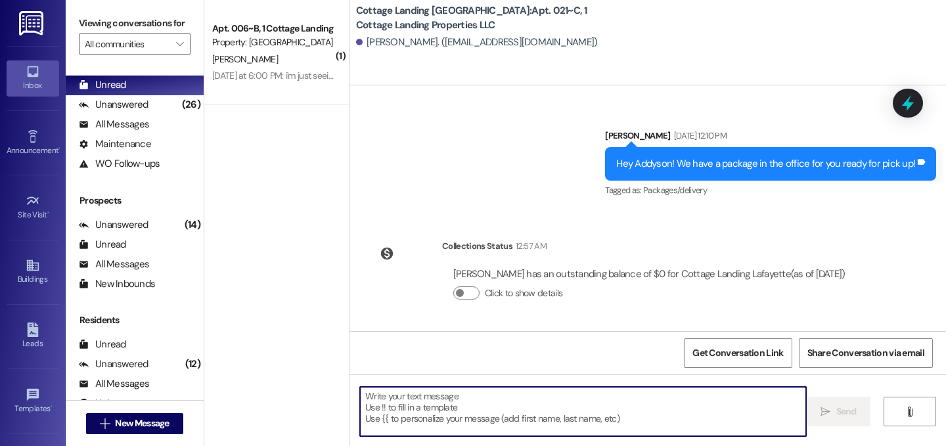
scroll to position [582, 0]
type textarea "!!"
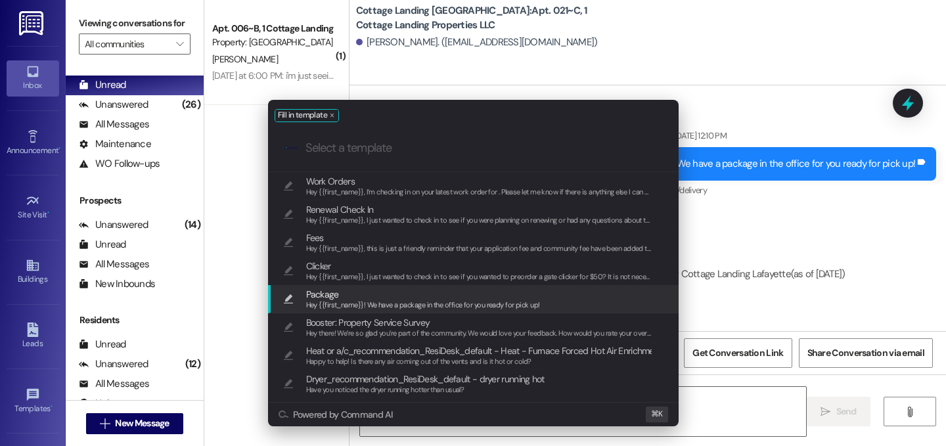
click at [560, 299] on div "Package Hey {{first_name}}! We have a package in the office for you ready for p…" at bounding box center [474, 299] width 384 height 24
type textarea "Hey {{first_name}}! We have a package in the office for you ready for pick up!"
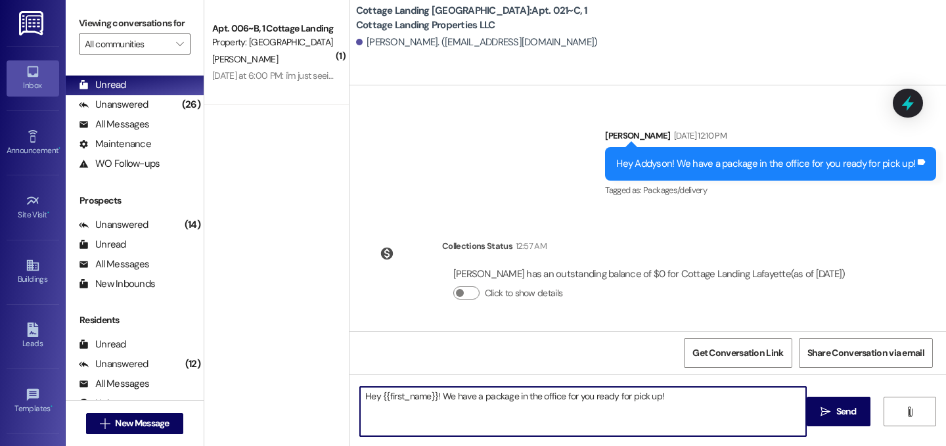
click at [830, 412] on span " Send" at bounding box center [838, 412] width 41 height 14
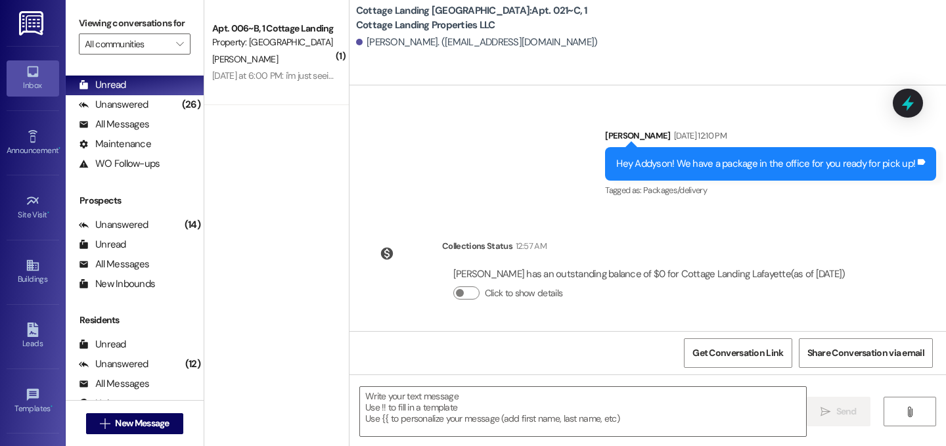
scroll to position [673, 0]
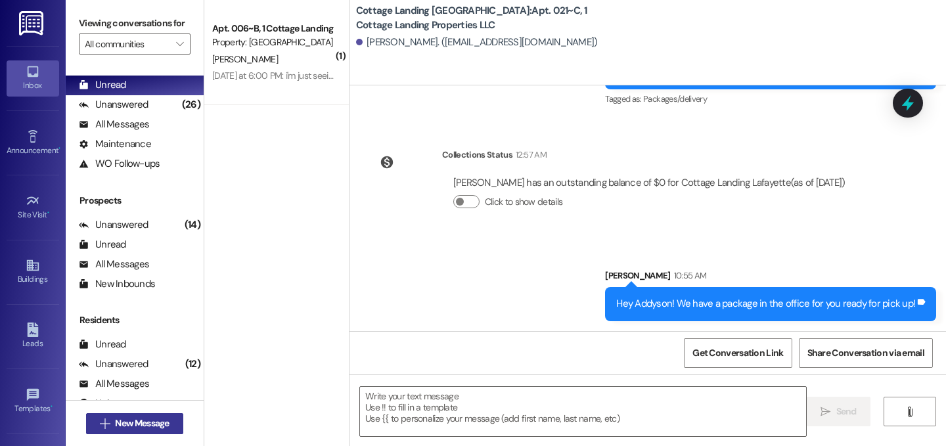
click at [176, 424] on button " New Message" at bounding box center [134, 423] width 97 height 21
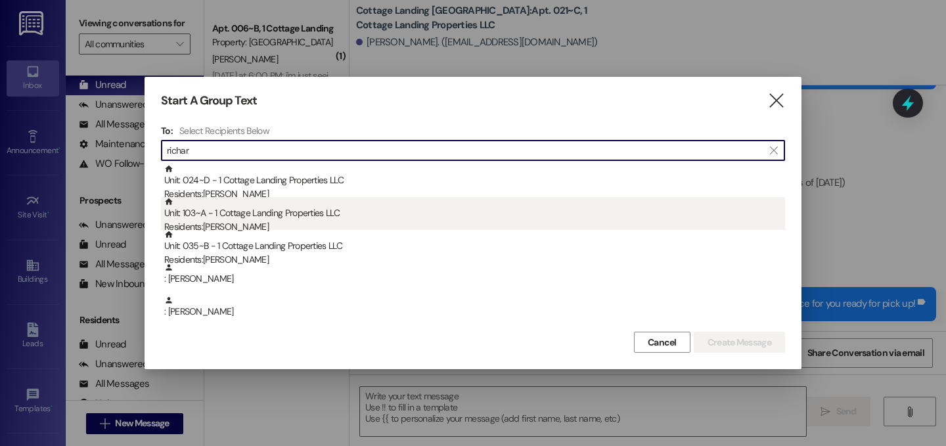
type input "richar"
click at [219, 214] on div "Unit: 103~A - 1 Cottage Landing Properties LLC Residents: Peyton Richard" at bounding box center [474, 215] width 621 height 37
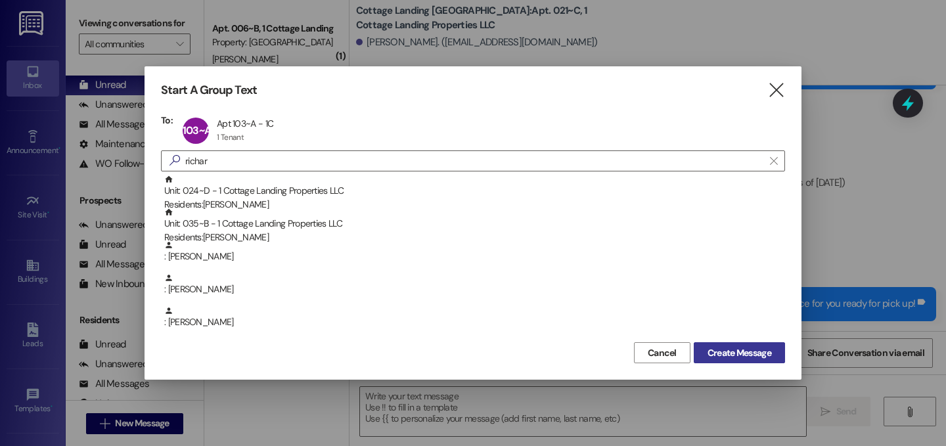
click at [750, 359] on button "Create Message" at bounding box center [739, 352] width 91 height 21
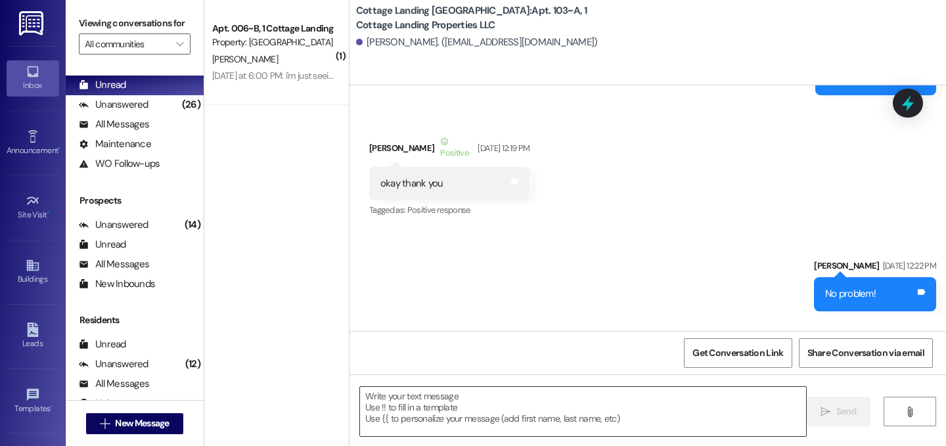
click at [492, 404] on textarea at bounding box center [583, 411] width 446 height 49
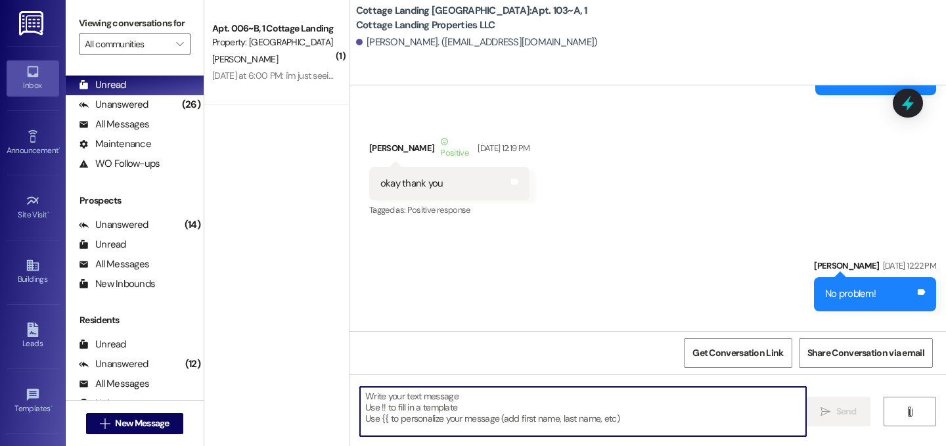
scroll to position [16967, 0]
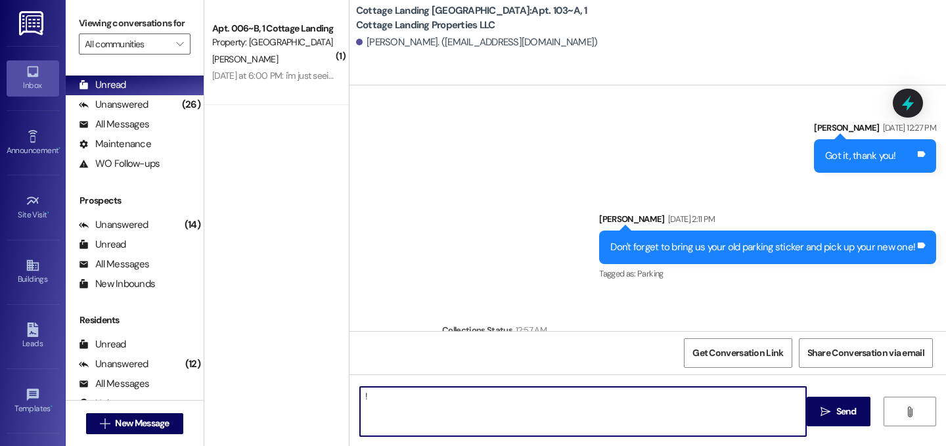
type textarea "!!"
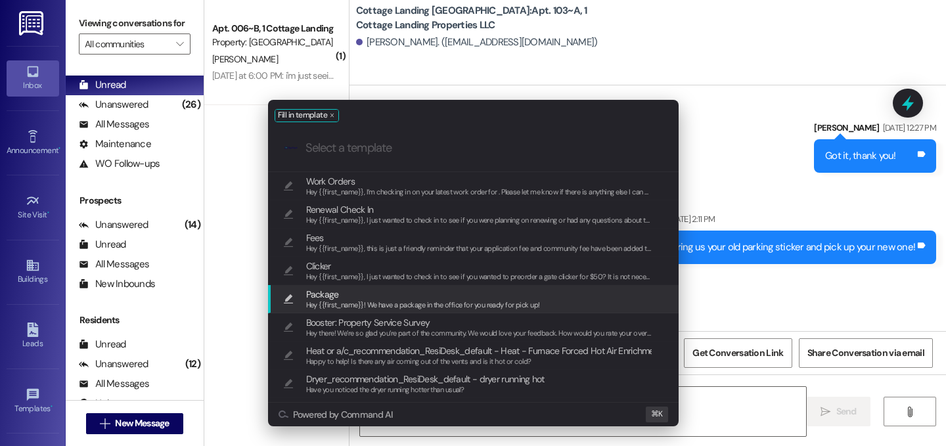
click at [325, 303] on span "Hey {{first_name}}! We have a package in the office for you ready for pick up!" at bounding box center [423, 304] width 234 height 9
type textarea "Hey {{first_name}}! We have a package in the office for you ready for pick up!"
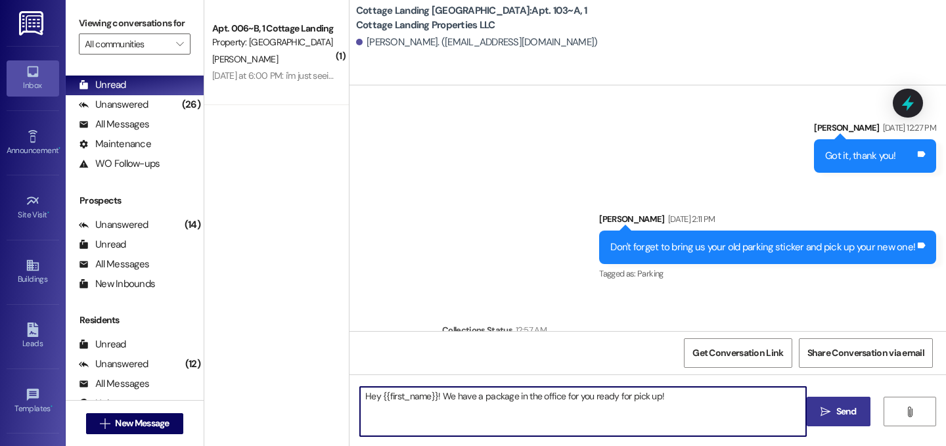
click at [836, 409] on span "Send" at bounding box center [846, 412] width 20 height 14
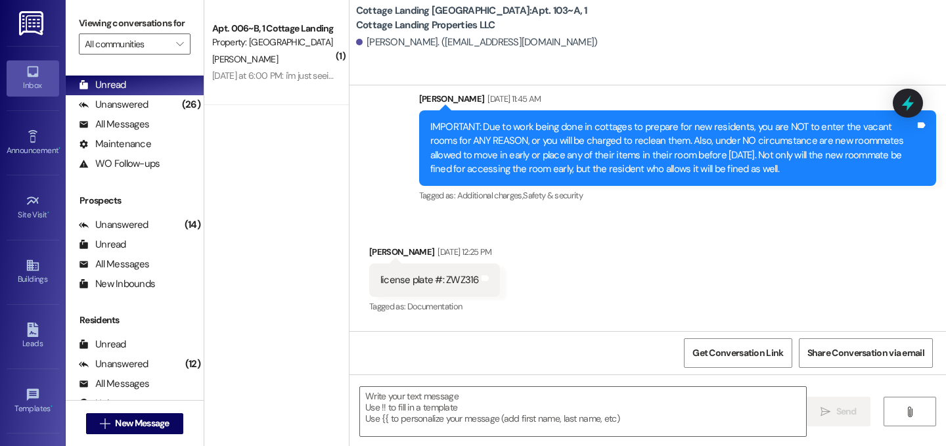
scroll to position [16643, 0]
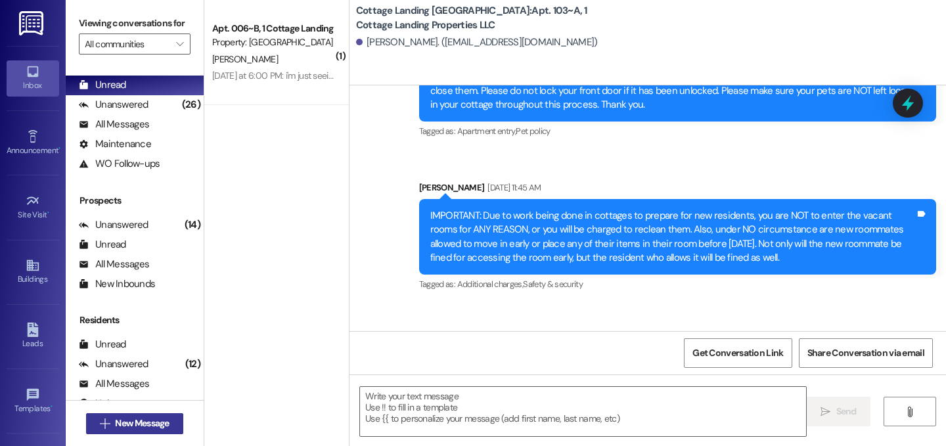
click at [137, 424] on span "New Message" at bounding box center [142, 423] width 54 height 14
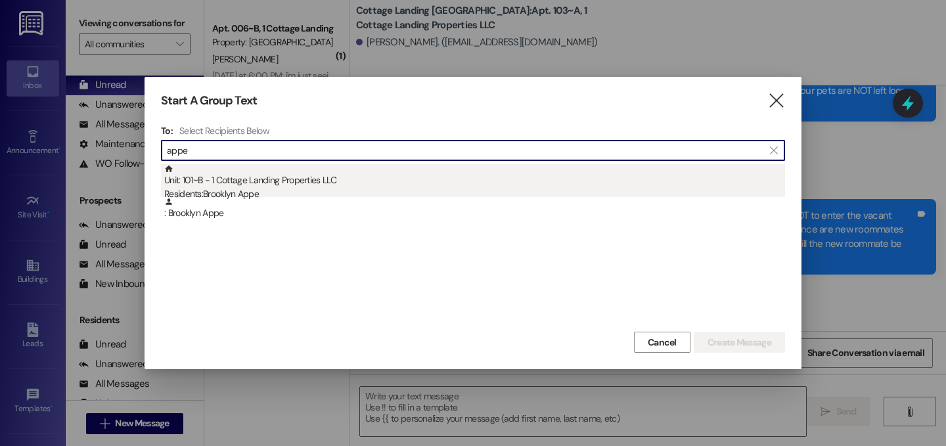
type input "appe"
click at [224, 185] on div "Unit: 101~B - 1 Cottage Landing Properties LLC Residents: Brooklyn Appe" at bounding box center [474, 182] width 621 height 37
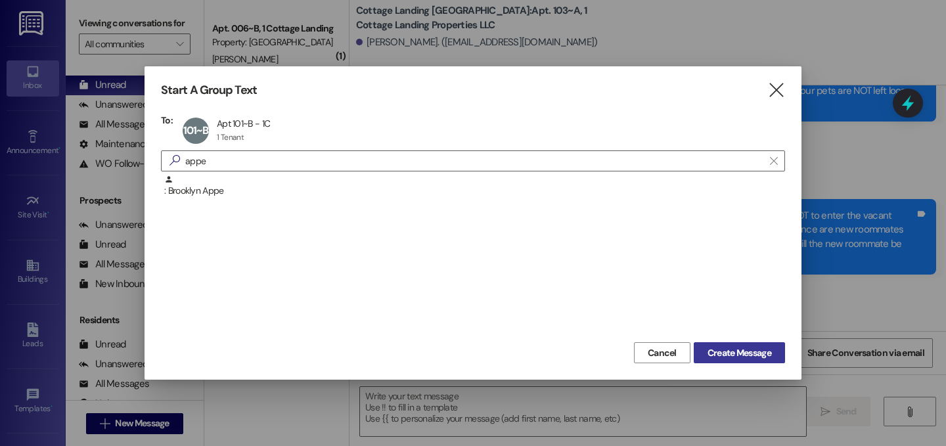
click at [719, 349] on span "Create Message" at bounding box center [739, 353] width 64 height 14
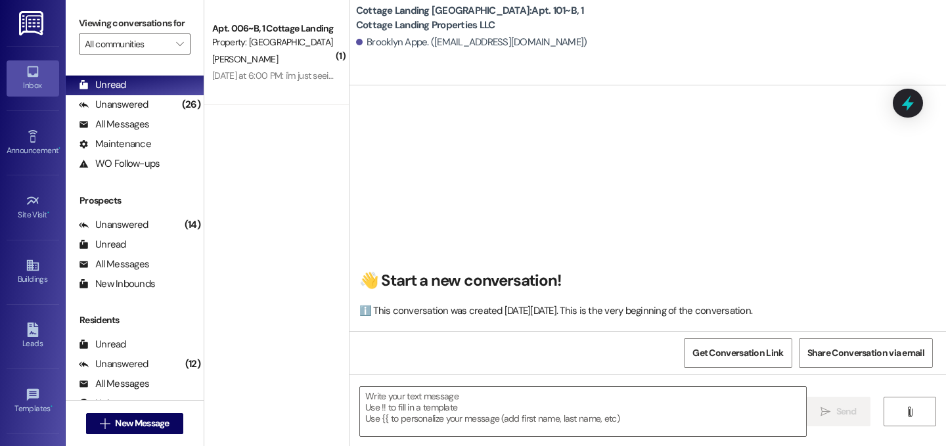
click at [445, 408] on textarea at bounding box center [583, 411] width 446 height 49
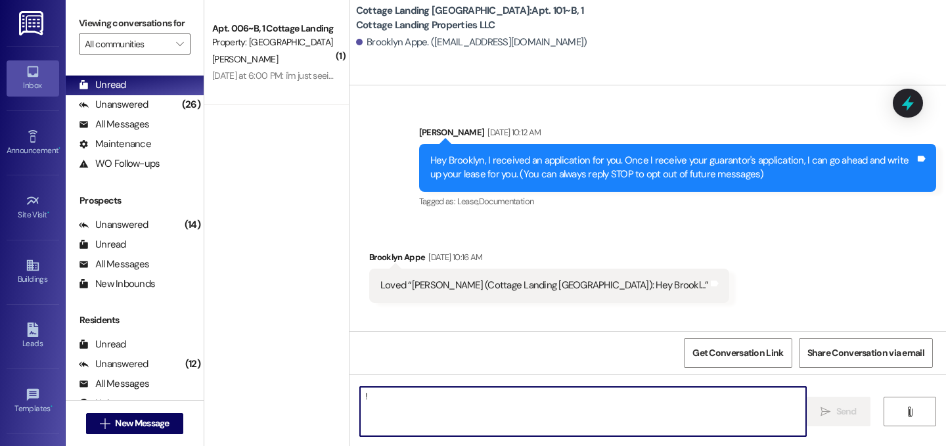
type textarea "!!"
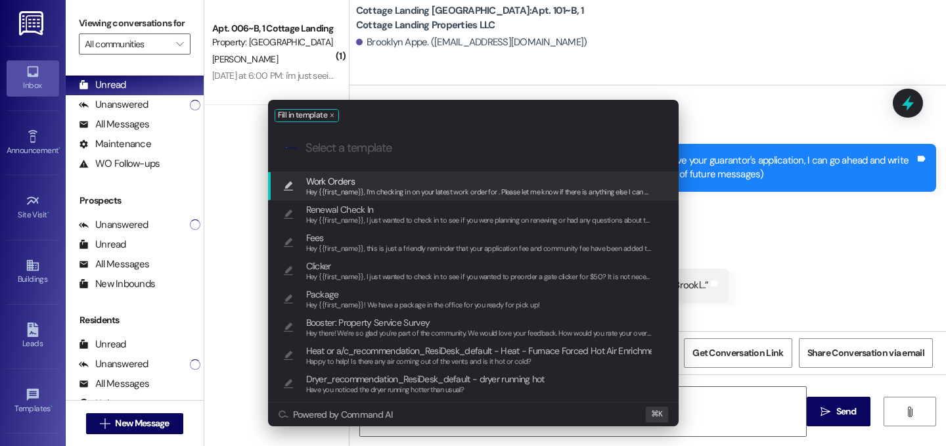
scroll to position [34928, 0]
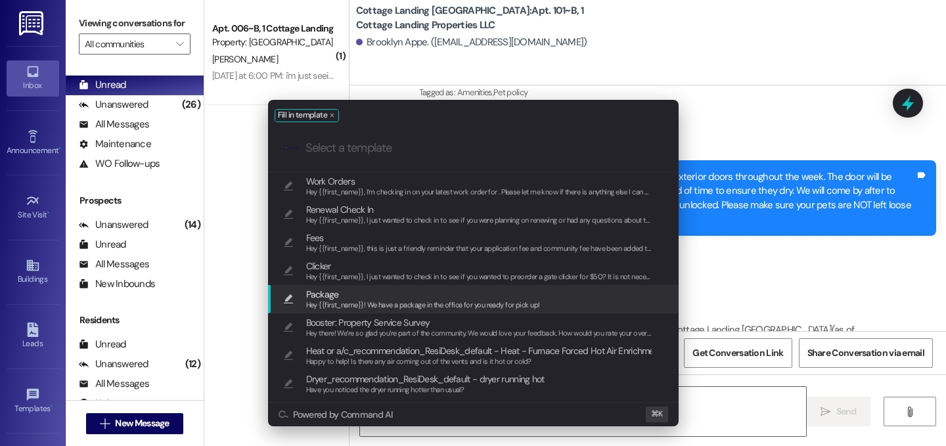
click at [326, 300] on div "Hey {{first_name}}! We have a package in the office for you ready for pick up!" at bounding box center [423, 306] width 234 height 12
type textarea "Hey {{first_name}}! We have a package in the office for you ready for pick up!"
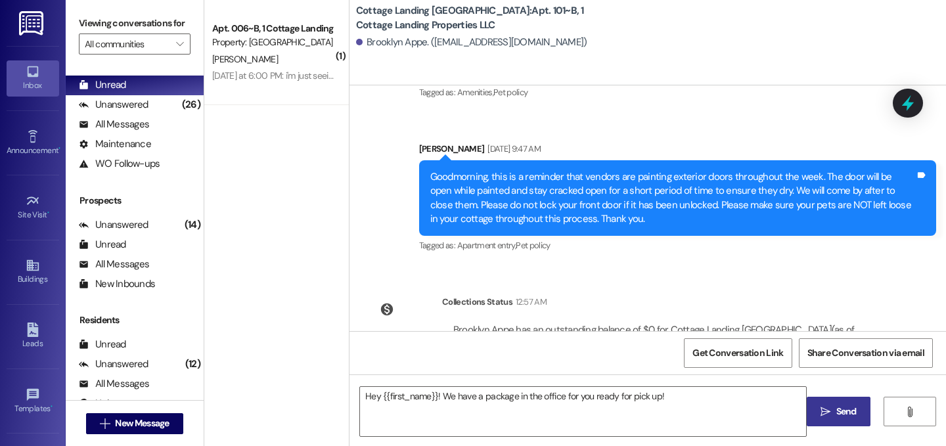
click at [843, 409] on span "Send" at bounding box center [846, 412] width 20 height 14
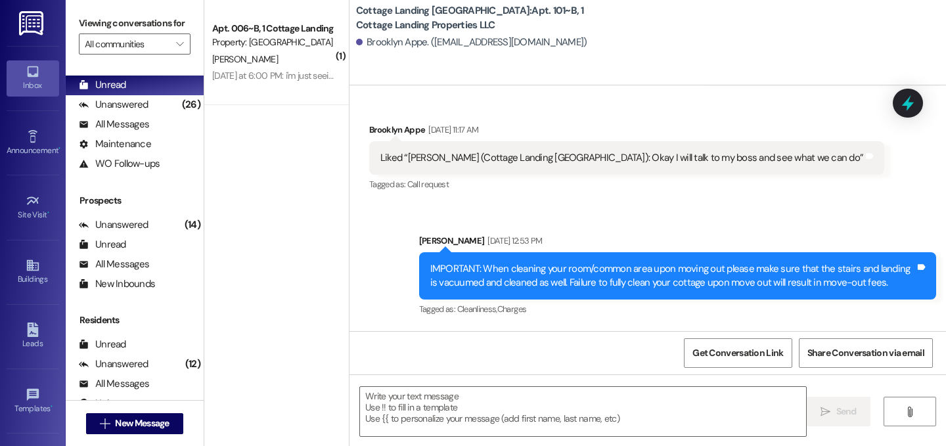
scroll to position [32827, 0]
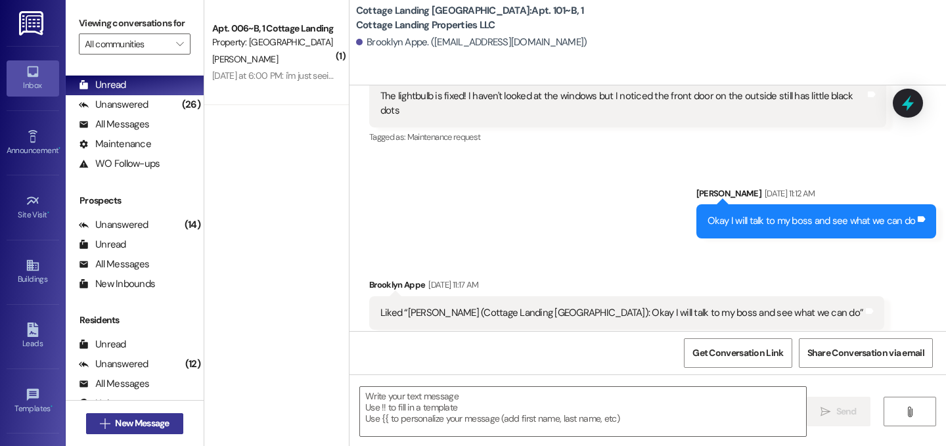
click at [176, 421] on button " New Message" at bounding box center [134, 423] width 97 height 21
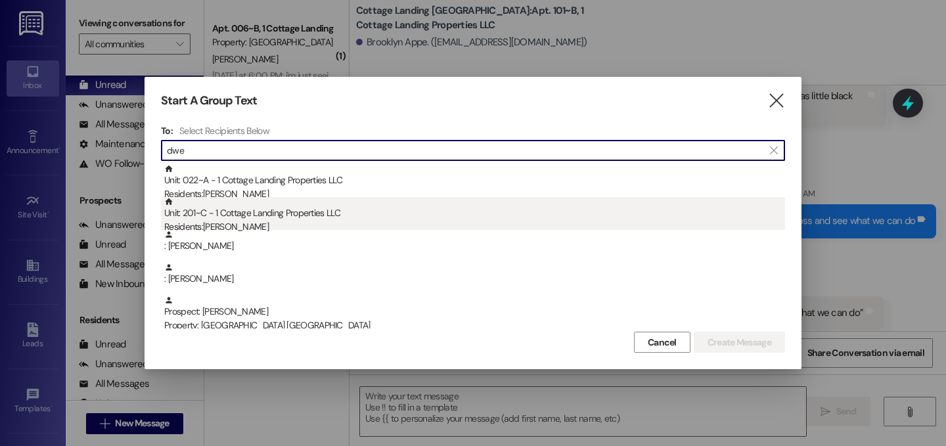
type input "dwe"
click at [267, 229] on div "Residents: William Dwelle" at bounding box center [474, 227] width 621 height 14
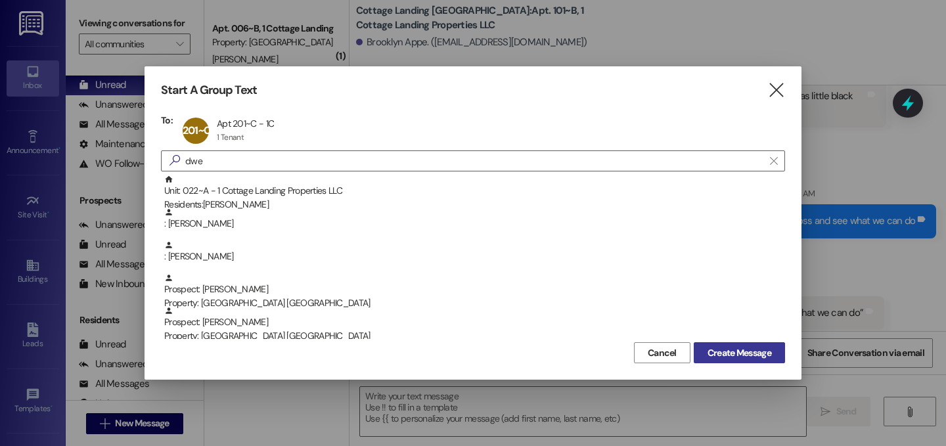
click at [764, 353] on span "Create Message" at bounding box center [739, 353] width 64 height 14
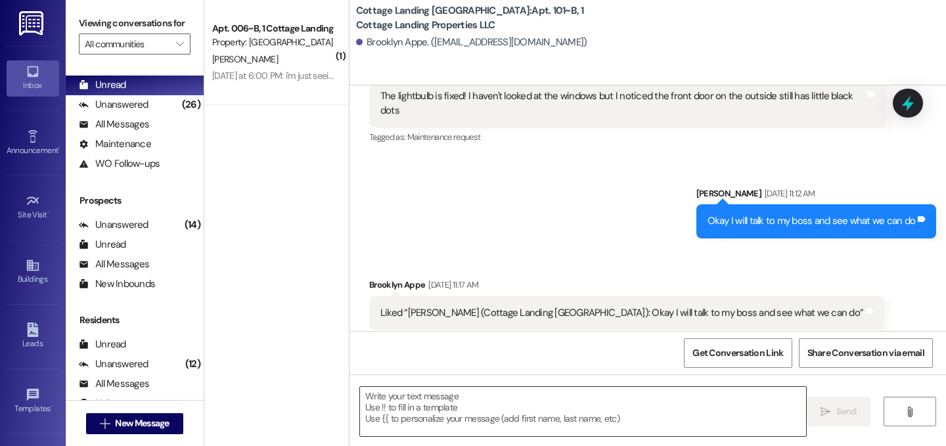
click at [474, 410] on textarea at bounding box center [583, 411] width 446 height 49
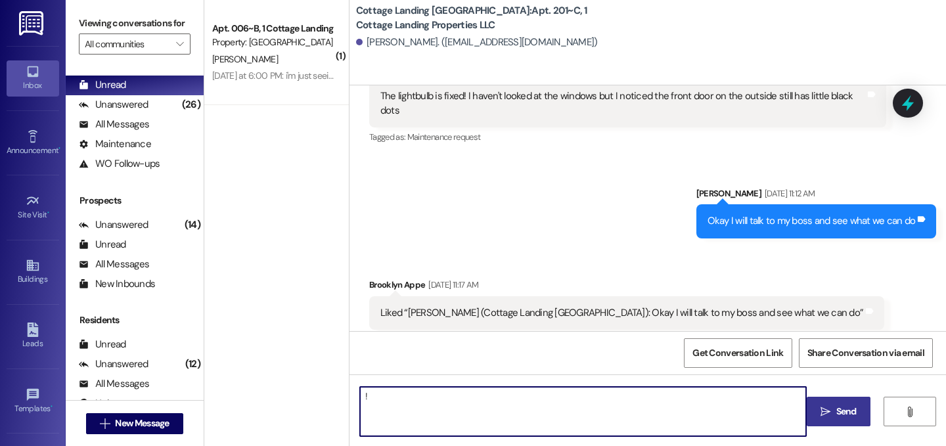
type textarea "!!"
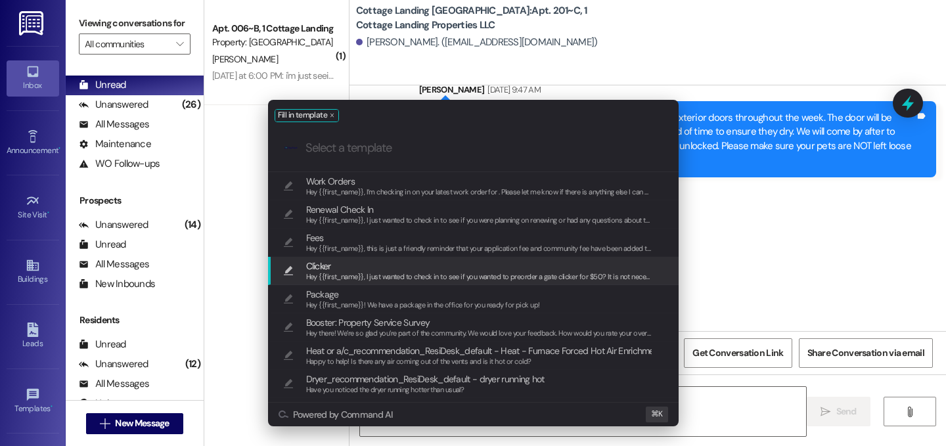
scroll to position [28276, 0]
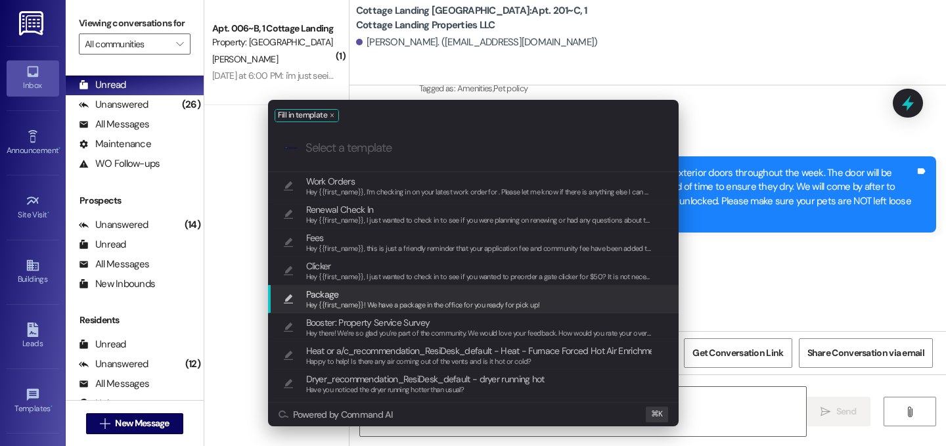
click at [338, 294] on span "Package" at bounding box center [423, 294] width 234 height 14
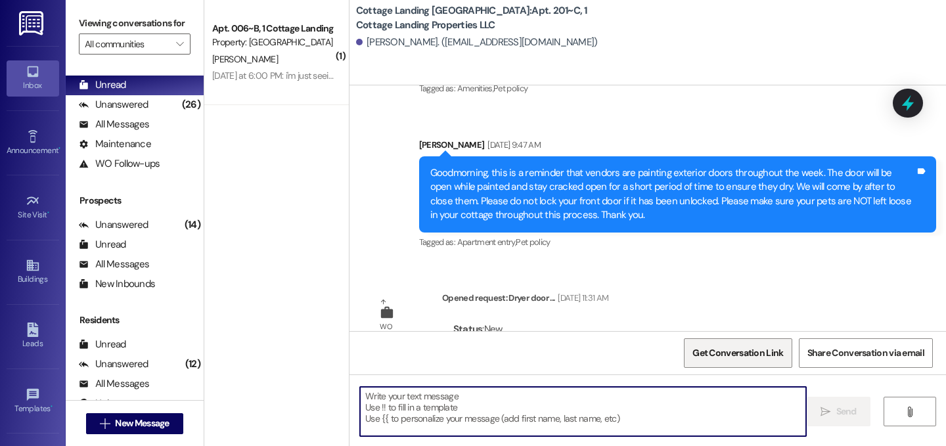
type textarea "Hey {{first_name}}! We have a package in the office for you ready for pick up!"
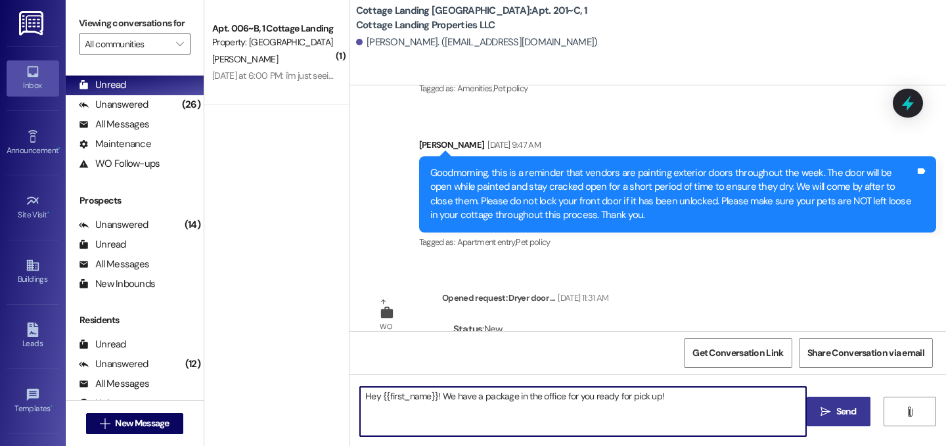
click at [845, 414] on span "Send" at bounding box center [846, 412] width 20 height 14
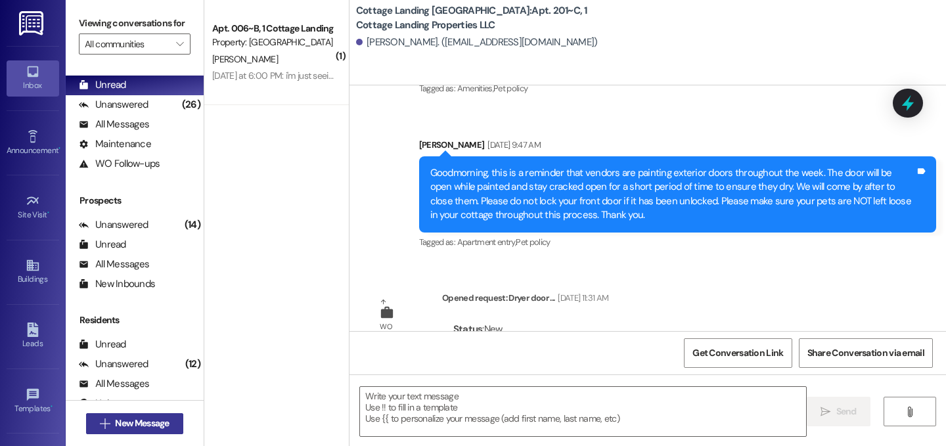
click at [150, 417] on span "New Message" at bounding box center [142, 423] width 54 height 14
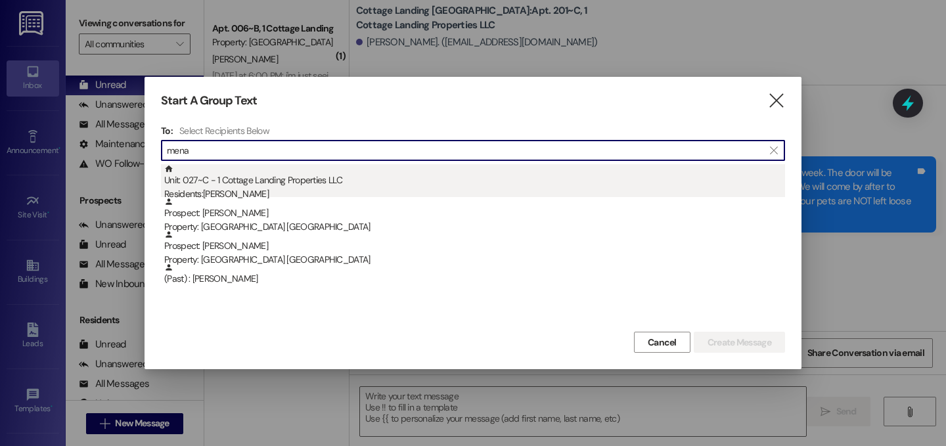
type input "mena"
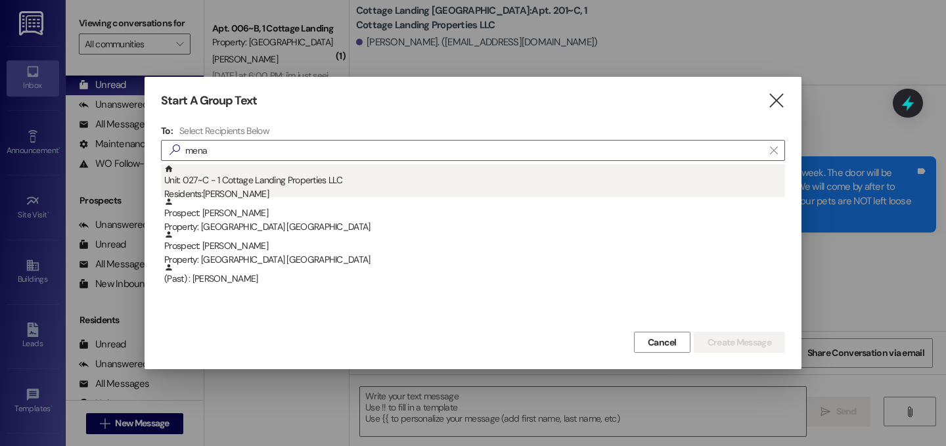
click at [258, 183] on div "Unit: 027~C - 1 Cottage Landing Properties LLC Residents: Maci Menard" at bounding box center [474, 182] width 621 height 37
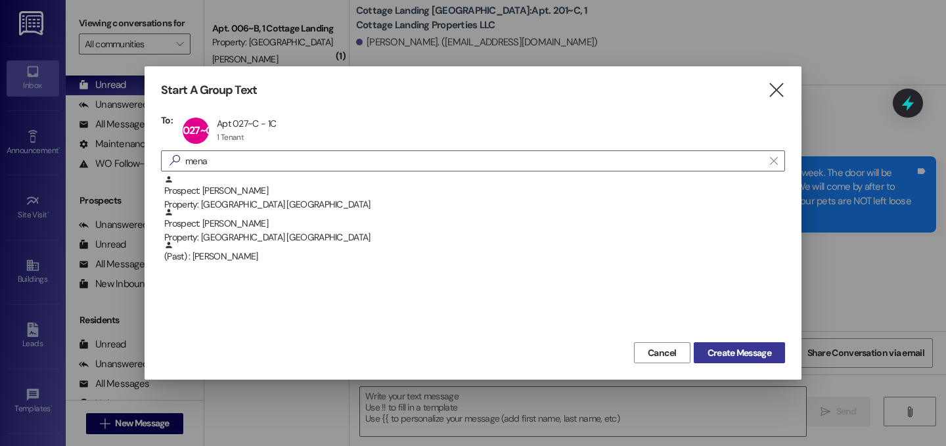
click at [722, 349] on span "Create Message" at bounding box center [739, 353] width 64 height 14
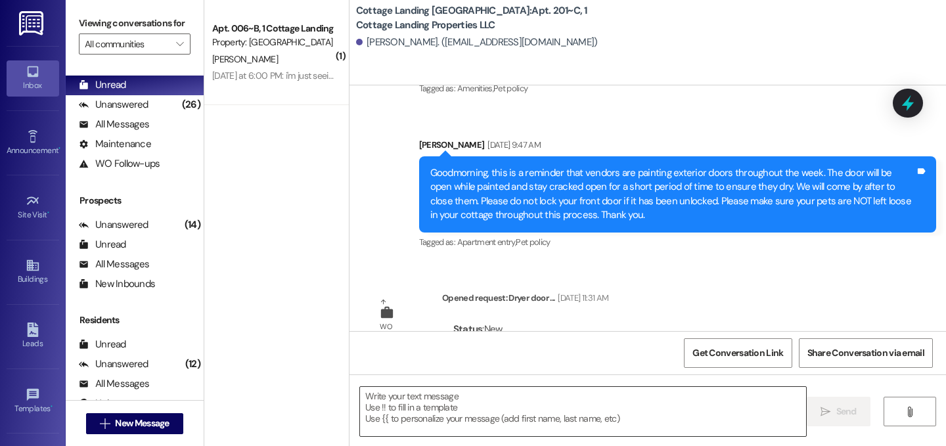
click at [534, 390] on textarea at bounding box center [583, 411] width 446 height 49
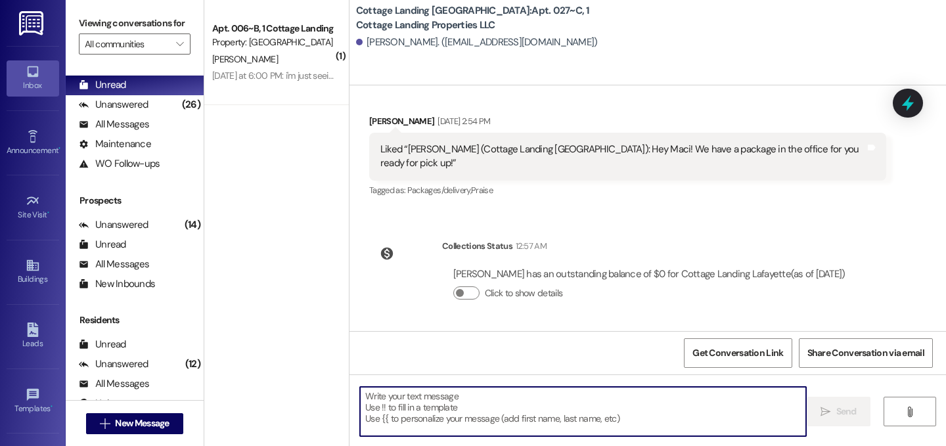
scroll to position [305, 0]
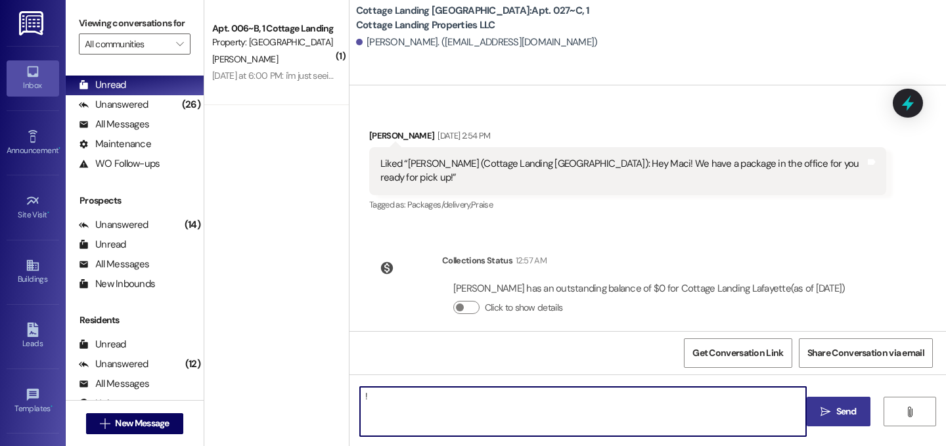
type textarea "!!"
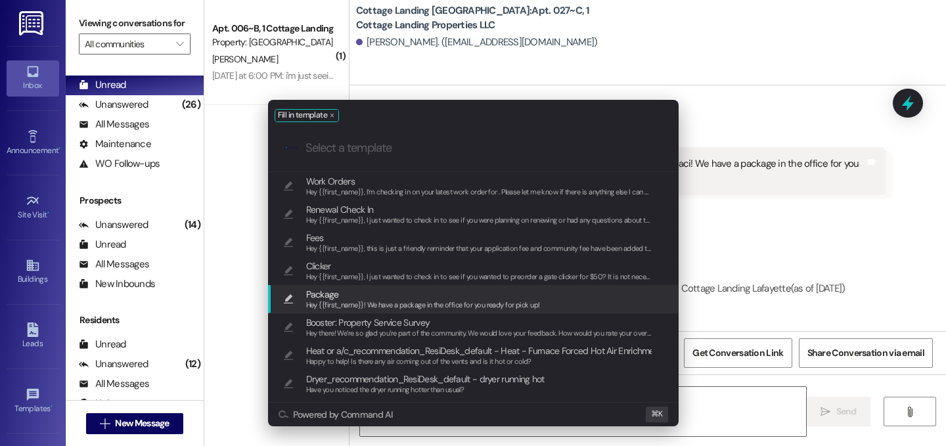
click at [367, 289] on span "Package" at bounding box center [423, 294] width 234 height 14
type textarea "Hey {{first_name}}! We have a package in the office for you ready for pick up!"
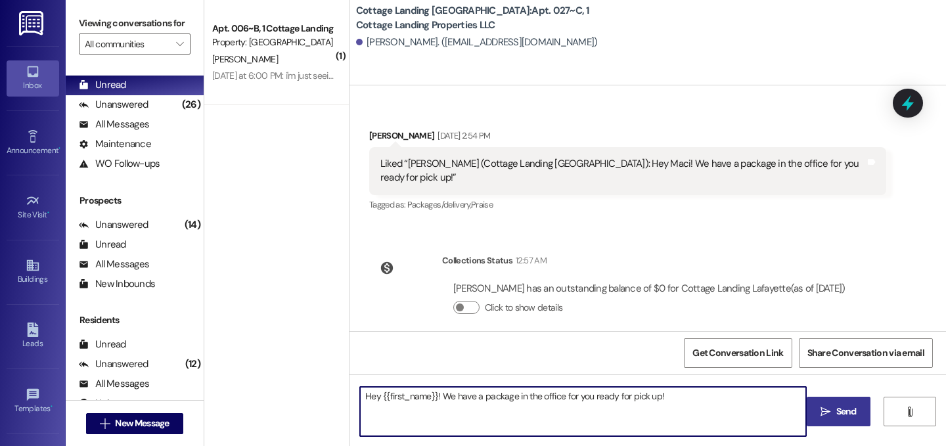
click at [850, 411] on span "Send" at bounding box center [846, 412] width 20 height 14
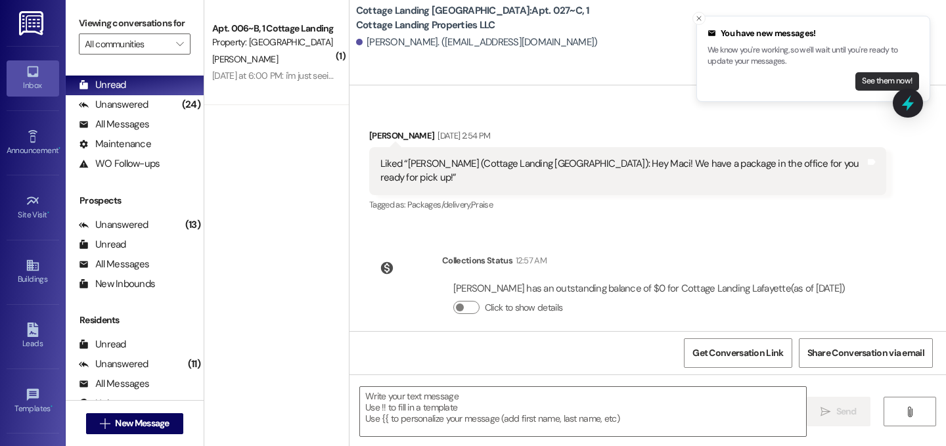
click at [877, 76] on button "See them now!" at bounding box center [887, 81] width 64 height 18
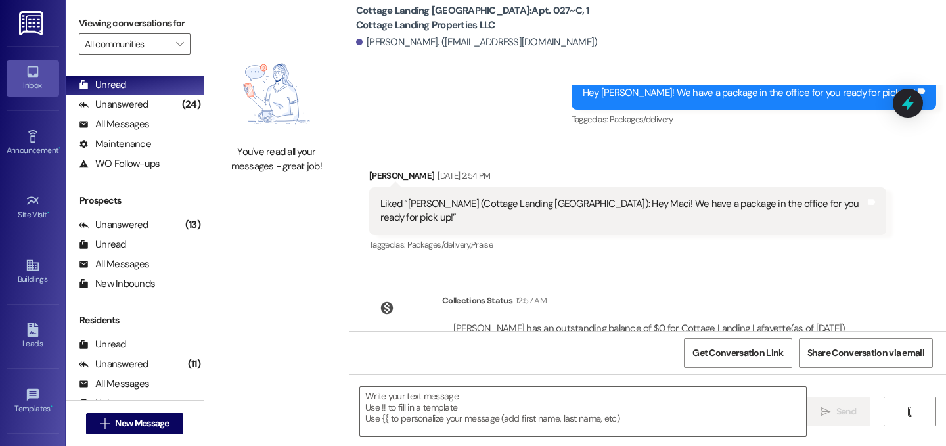
scroll to position [397, 0]
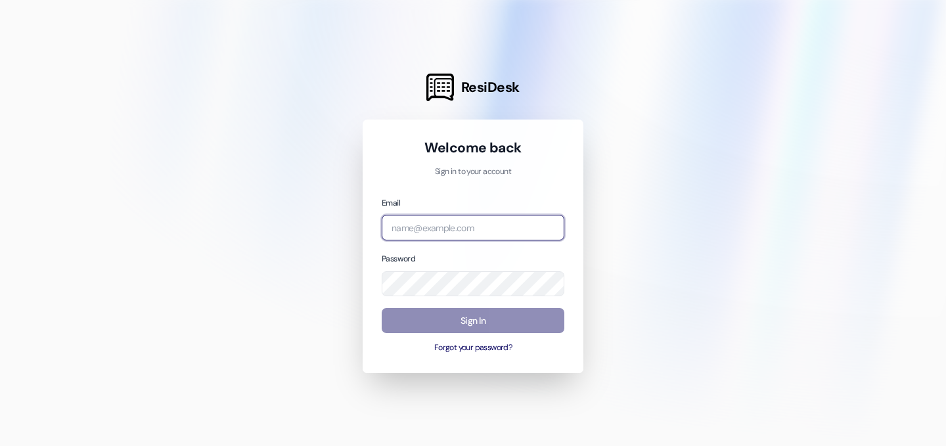
type input "lily@cottagelandinglafayette.com"
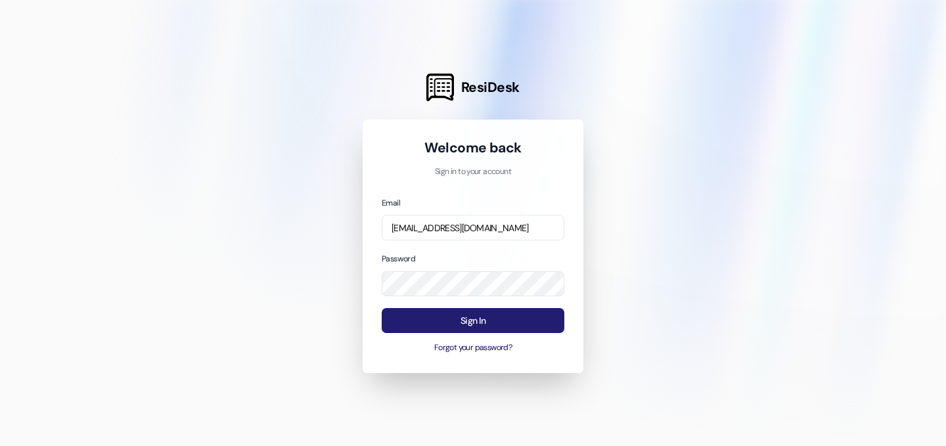
click at [516, 321] on button "Sign In" at bounding box center [473, 321] width 183 height 26
click at [508, 315] on button "Sign In" at bounding box center [473, 321] width 183 height 26
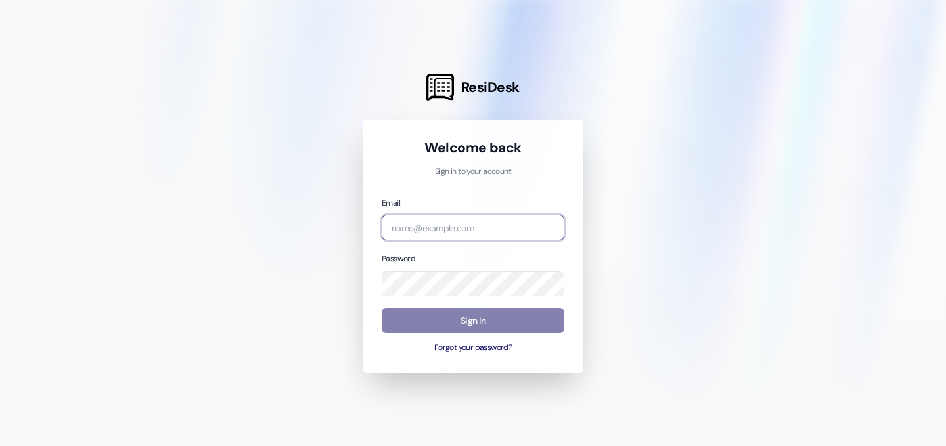
type input "[EMAIL_ADDRESS][DOMAIN_NAME]"
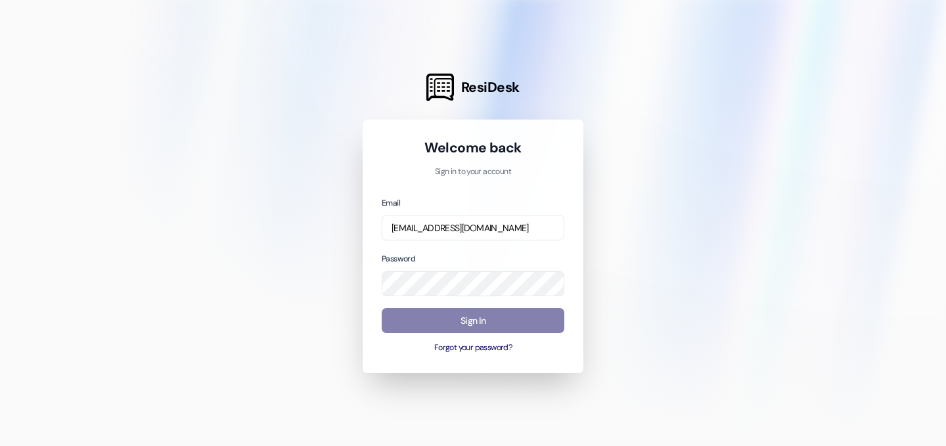
click at [520, 334] on div "Sign In Forgot your password?" at bounding box center [473, 331] width 183 height 46
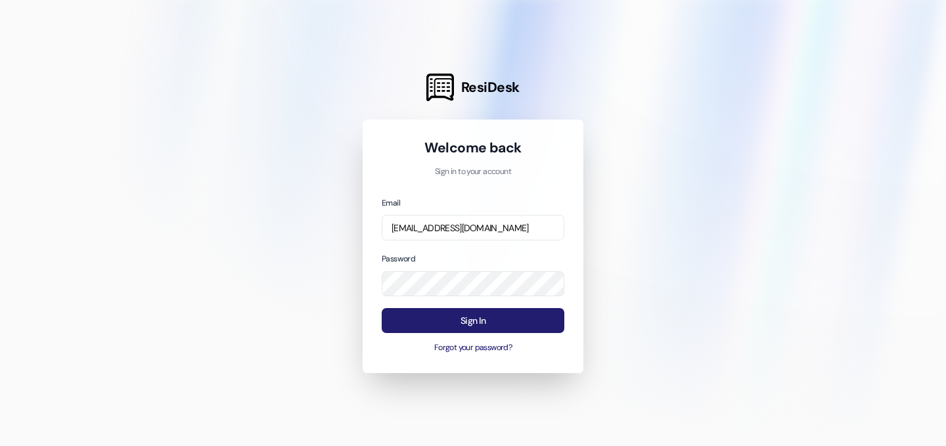
click at [528, 316] on button "Sign In" at bounding box center [473, 321] width 183 height 26
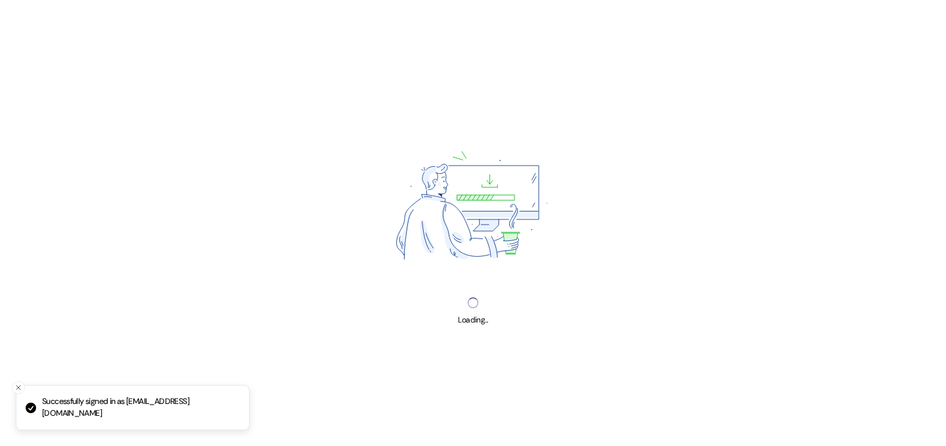
click at [450, 323] on div "Loading..." at bounding box center [473, 223] width 946 height 446
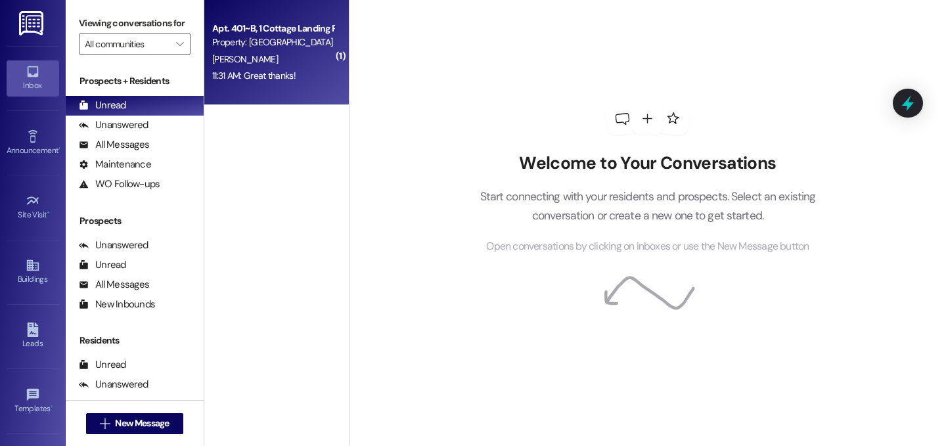
click at [248, 81] on div "11:31 AM: Great thanks! 11:31 AM: Great thanks!" at bounding box center [253, 76] width 83 height 12
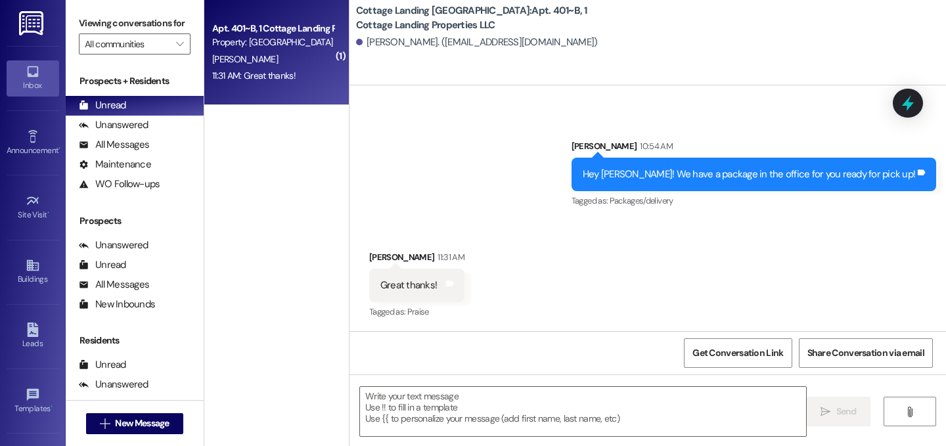
scroll to position [732, 0]
click at [568, 415] on textarea at bounding box center [583, 411] width 446 height 49
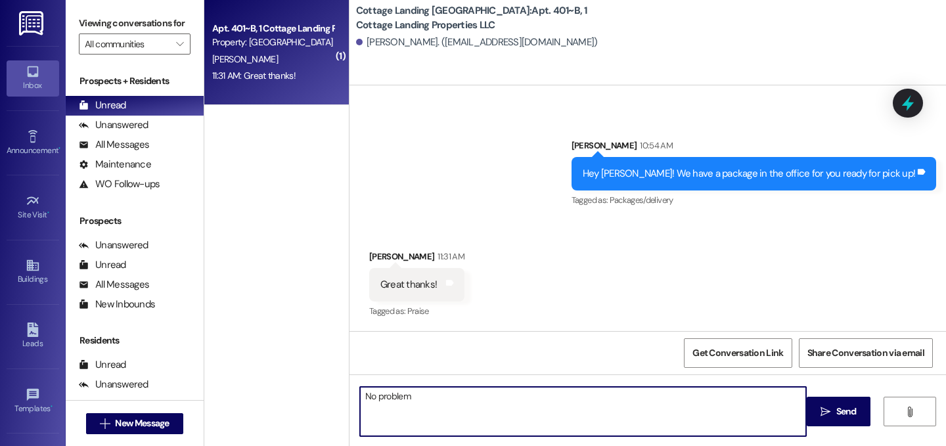
type textarea "No problem!"
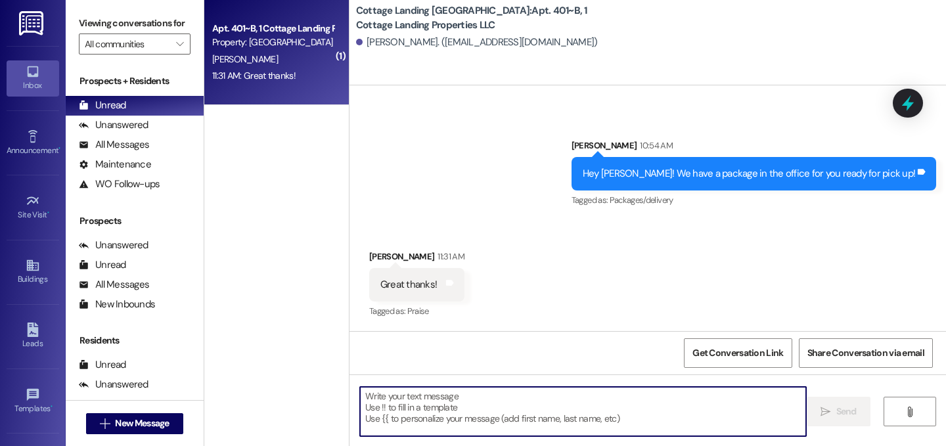
scroll to position [732, 0]
